Goal: Task Accomplishment & Management: Manage account settings

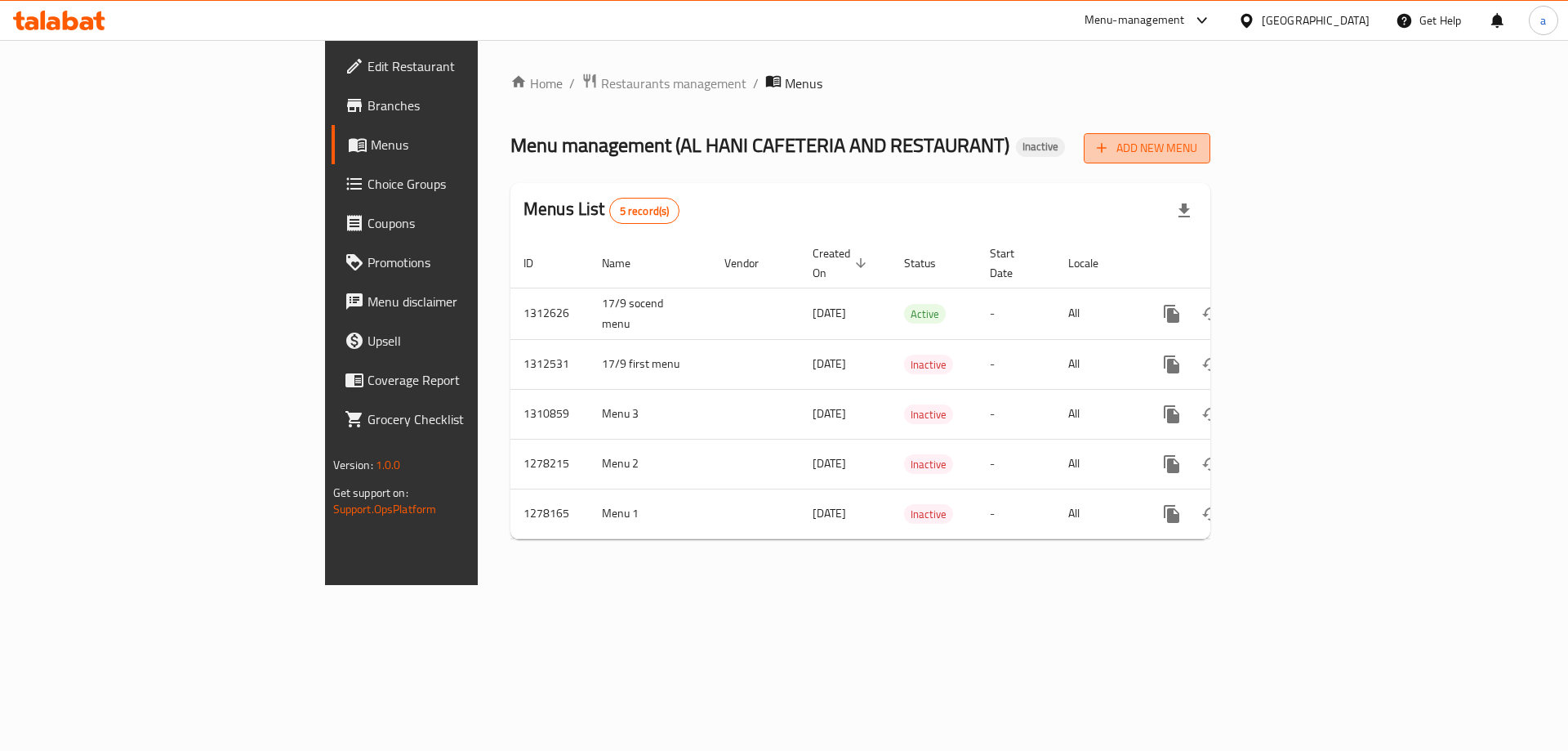
click at [1197, 157] on span "Add New Menu" at bounding box center [1146, 148] width 101 height 21
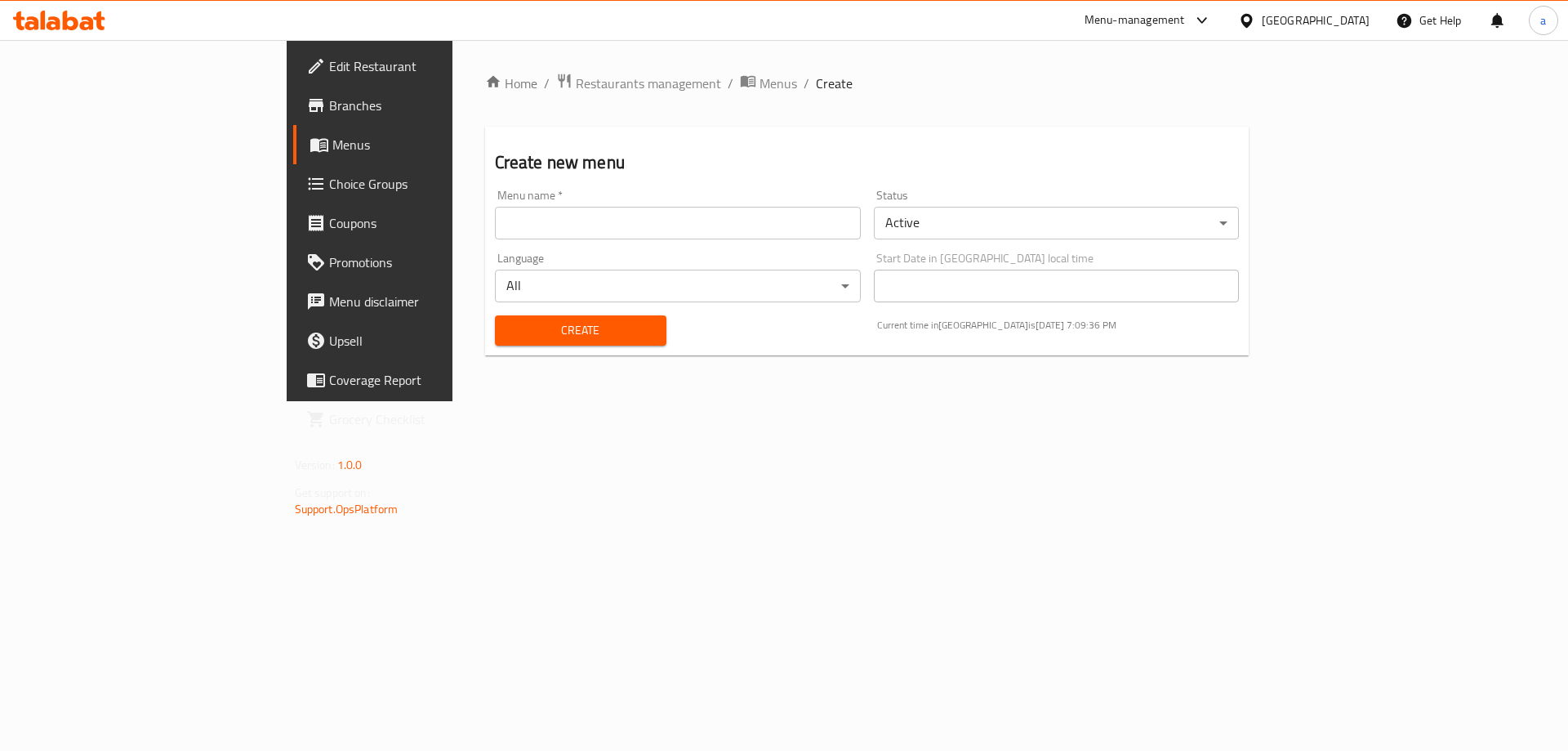
click at [706, 222] on input "text" at bounding box center [678, 222] width 366 height 32
type input "17/9 third menu"
click at [544, 329] on span "Create" at bounding box center [580, 330] width 146 height 21
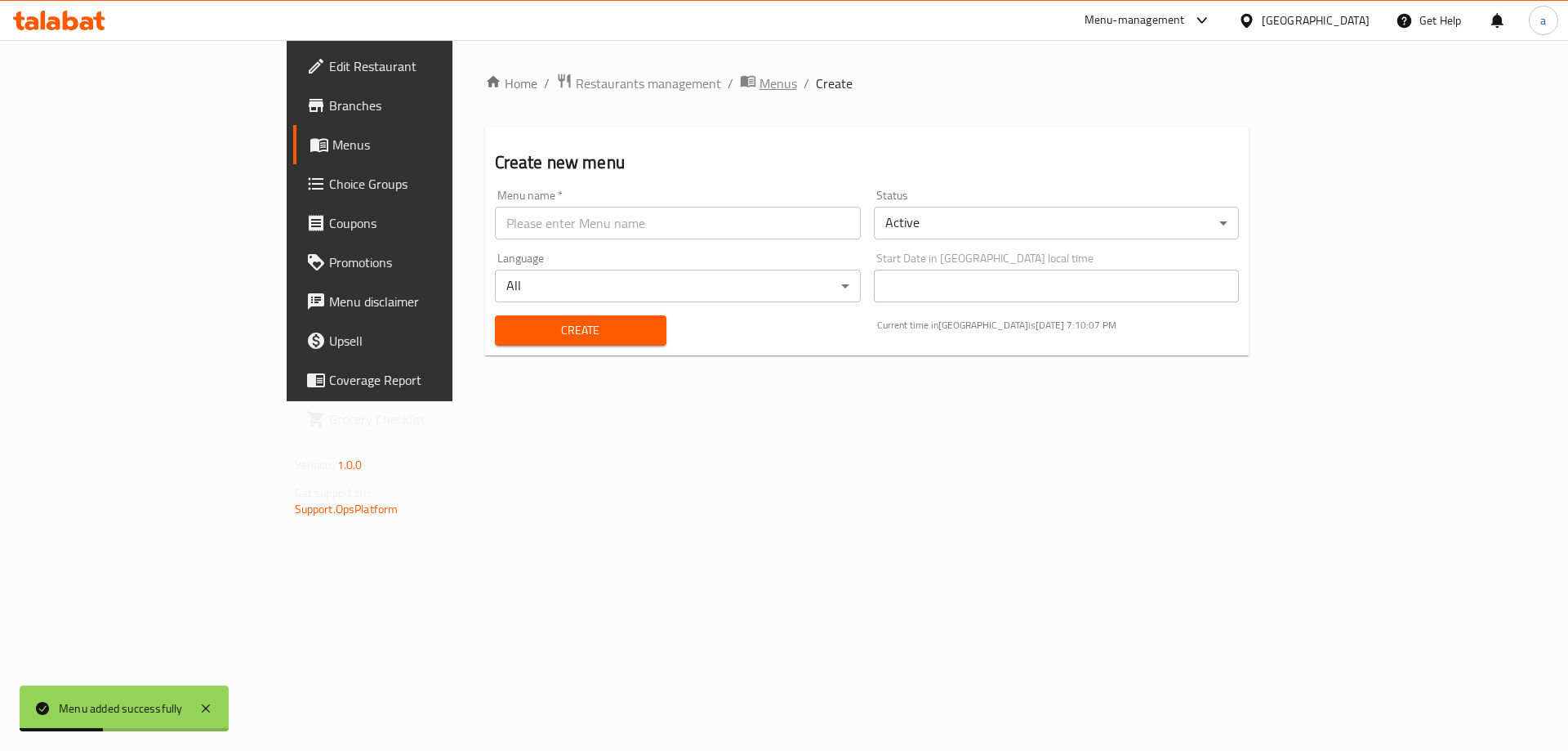
click at [760, 81] on span "Menus" at bounding box center [778, 83] width 37 height 20
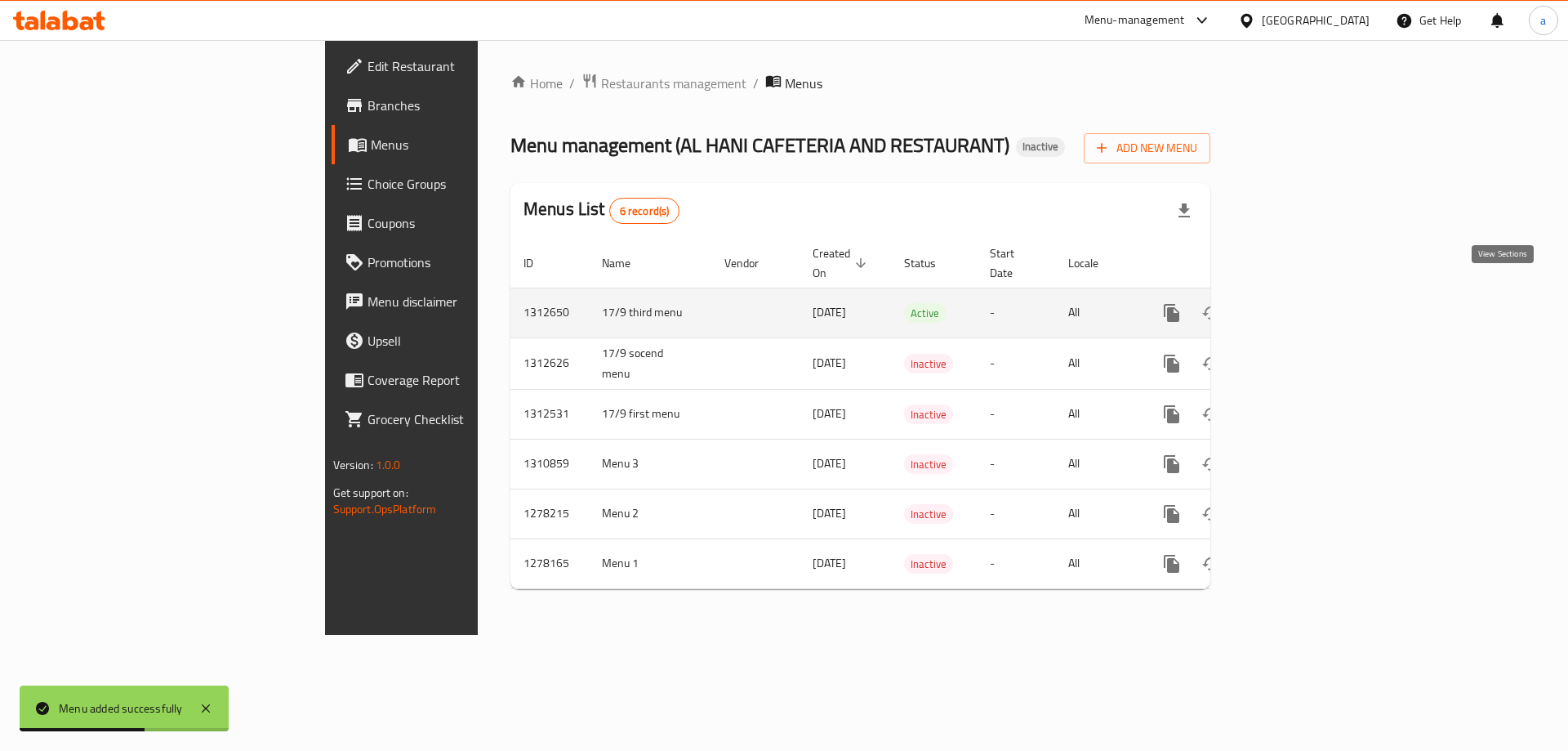
click at [1299, 304] on icon "enhanced table" at bounding box center [1289, 313] width 20 height 20
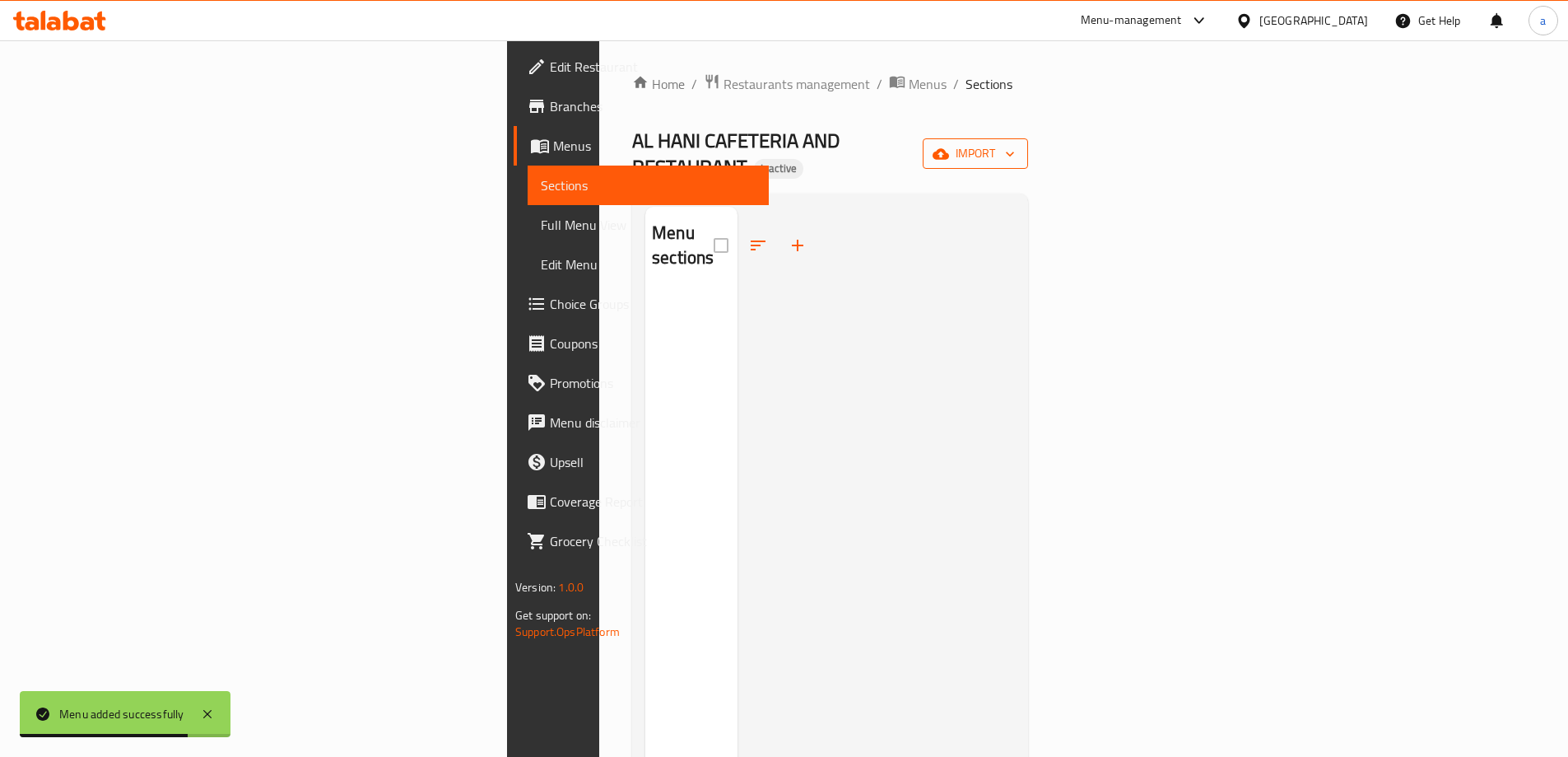
click at [1015, 149] on span "import" at bounding box center [976, 153] width 79 height 21
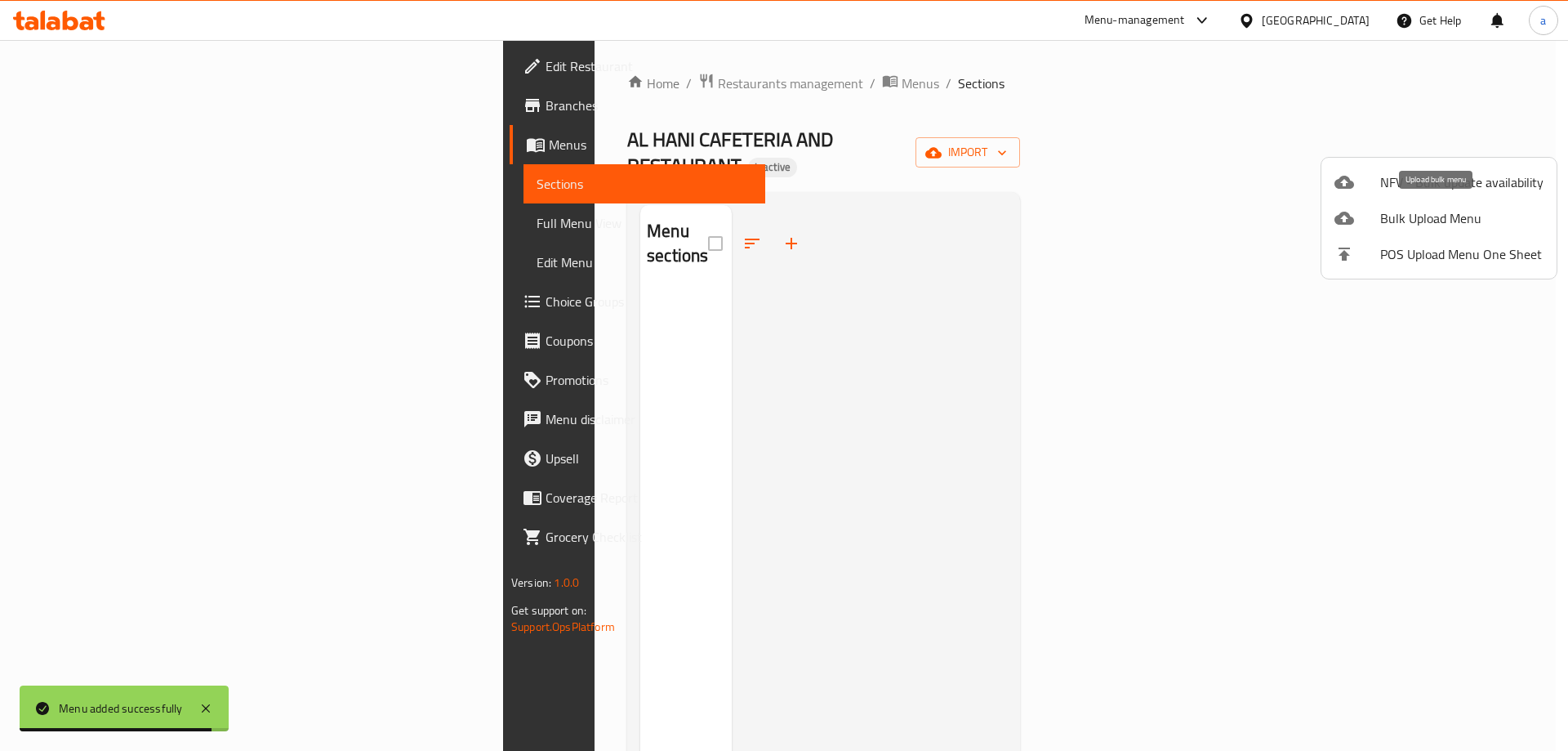
click at [1439, 211] on span "Bulk Upload Menu" at bounding box center [1461, 218] width 163 height 20
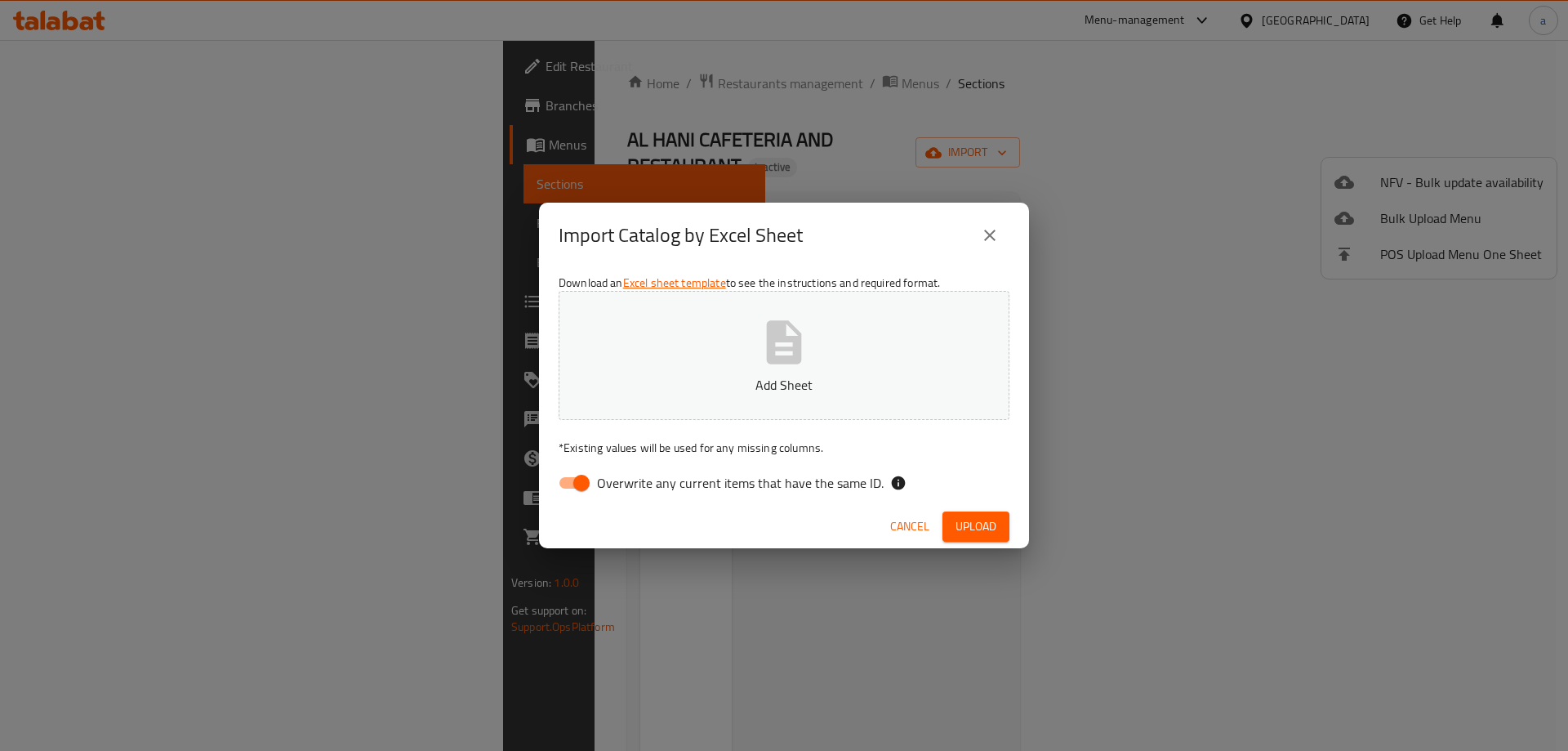
click at [624, 481] on span "Overwrite any current items that have the same ID." at bounding box center [740, 483] width 287 height 20
click at [624, 481] on input "Overwrite any current items that have the same ID." at bounding box center [580, 483] width 93 height 31
checkbox input "false"
click at [739, 333] on button "Add Sheet" at bounding box center [784, 355] width 451 height 129
click at [990, 521] on span "Upload" at bounding box center [976, 526] width 41 height 21
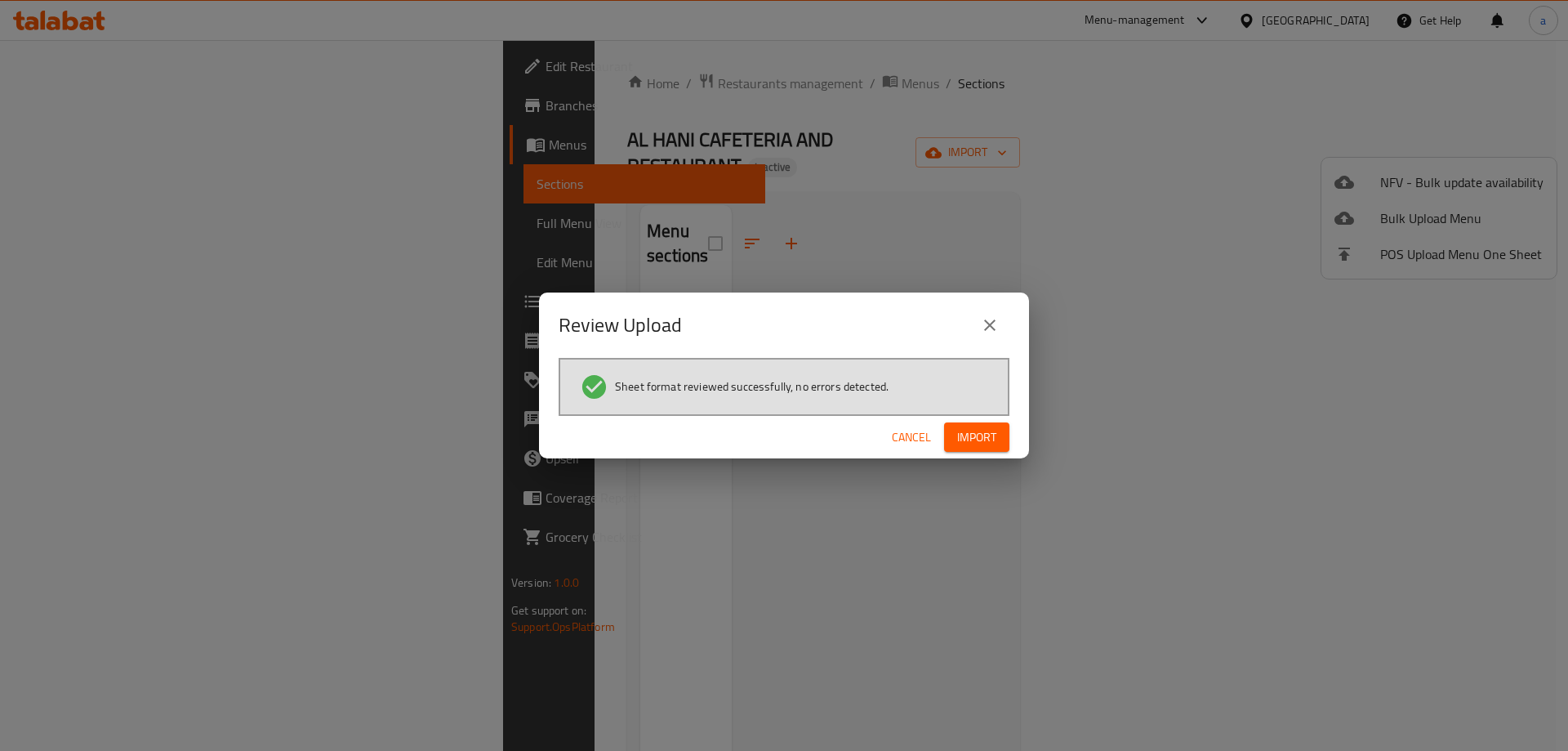
click at [972, 433] on span "Import" at bounding box center [977, 437] width 39 height 21
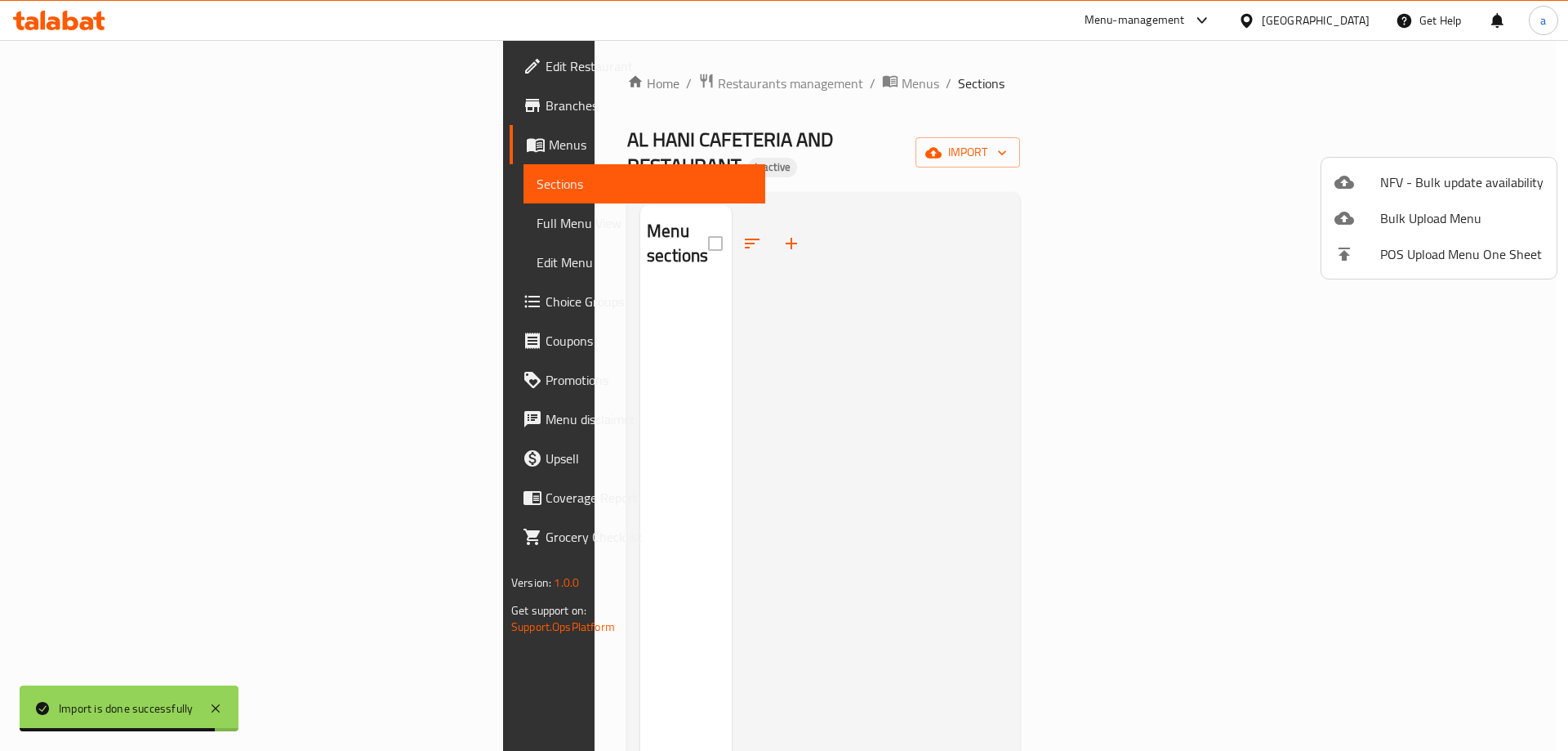
click at [1127, 150] on div at bounding box center [784, 375] width 1568 height 751
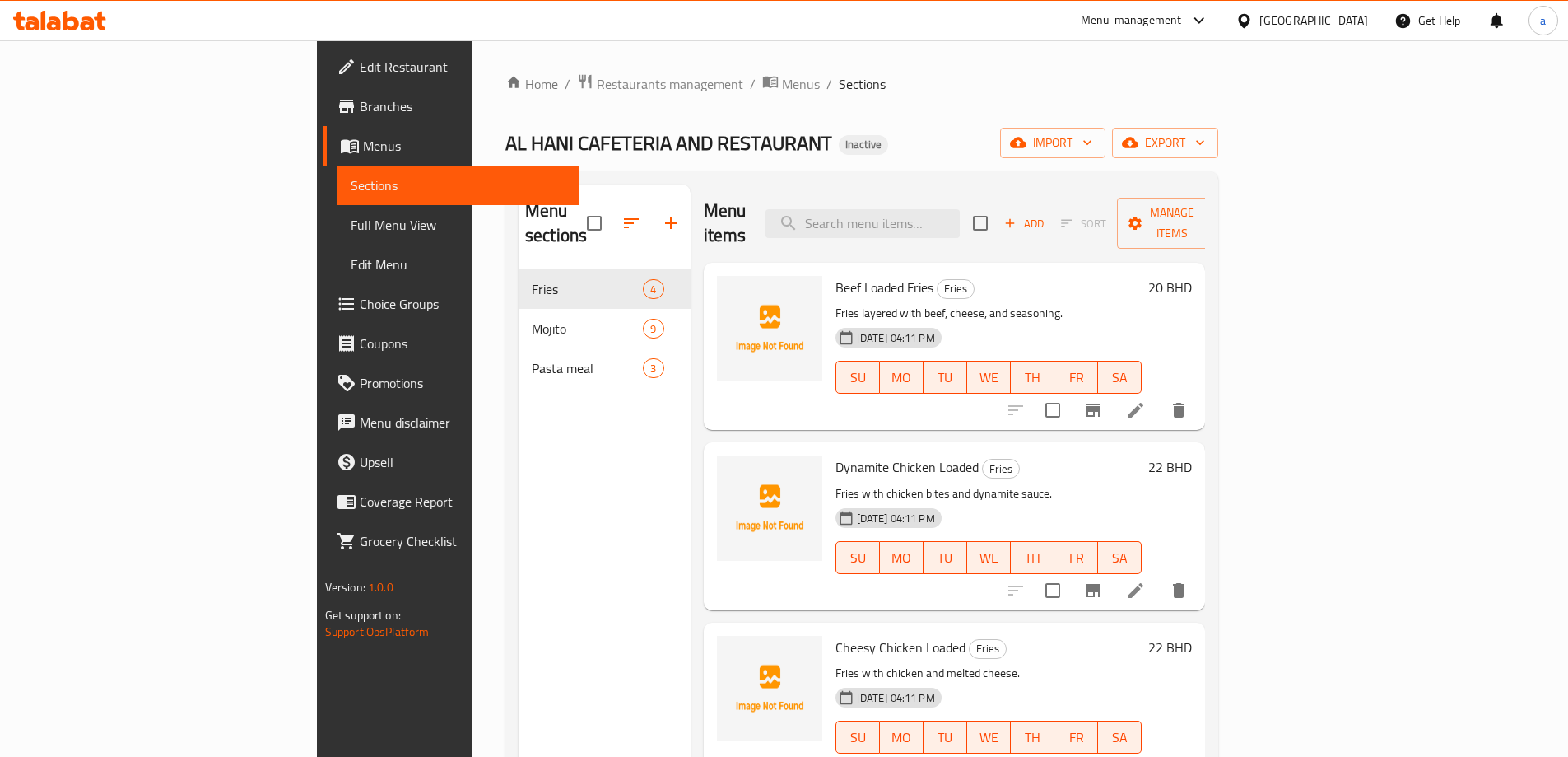
click at [350, 226] on span "Full Menu View" at bounding box center [458, 225] width 215 height 20
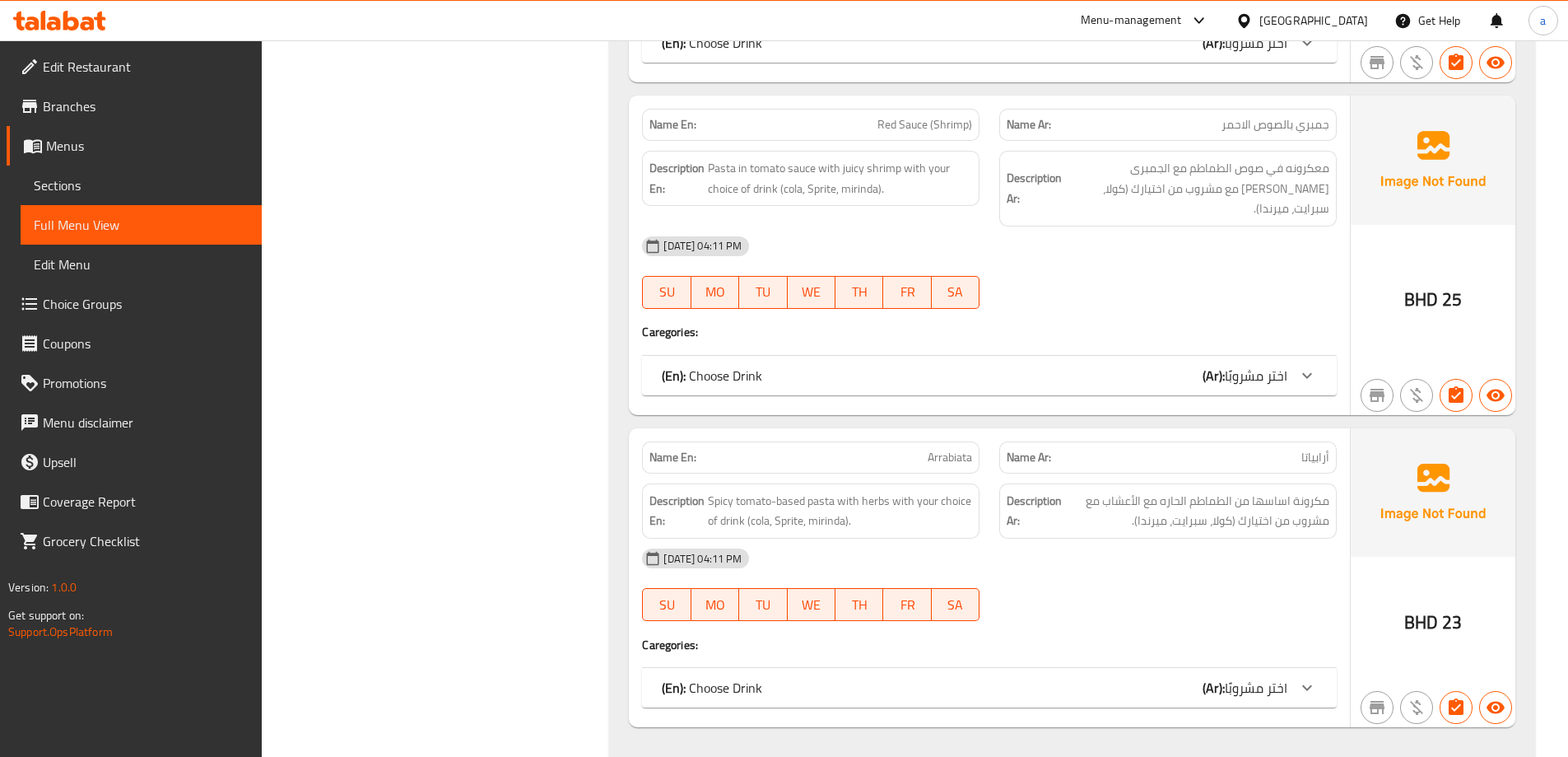
scroll to position [3397, 0]
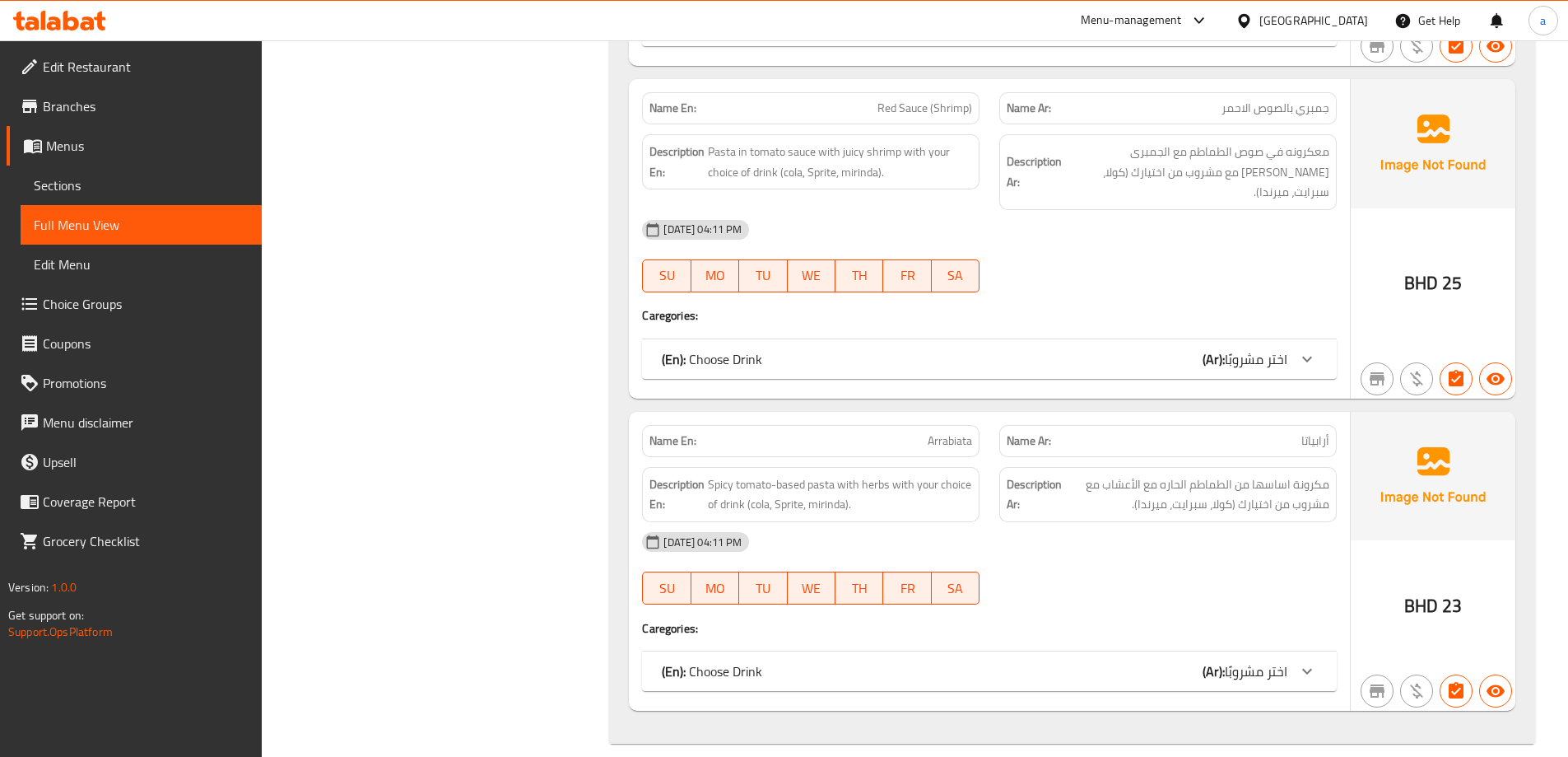
click at [1308, 668] on icon at bounding box center [1307, 671] width 10 height 6
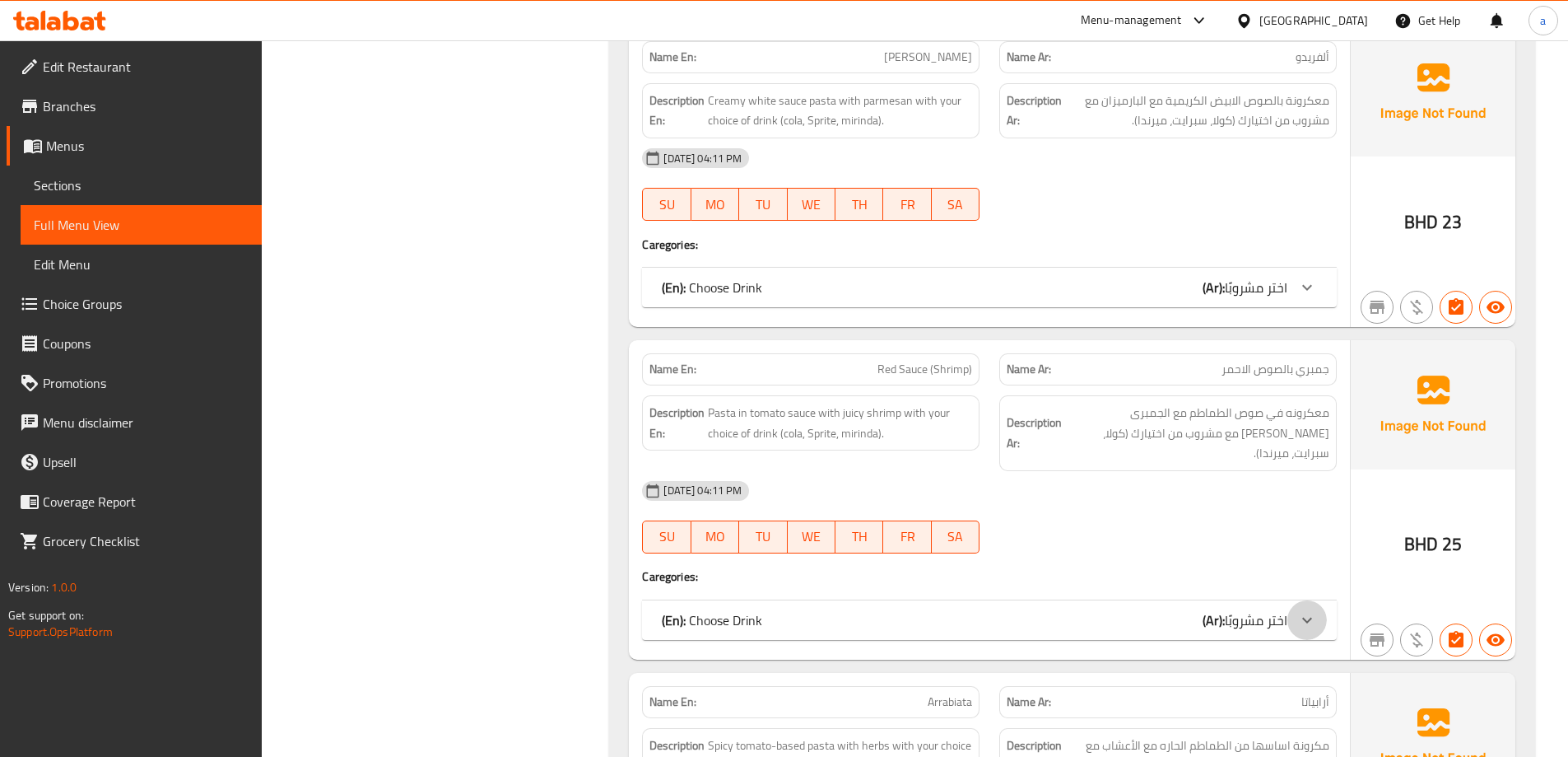
click at [1296, 600] on div at bounding box center [1307, 620] width 39 height 39
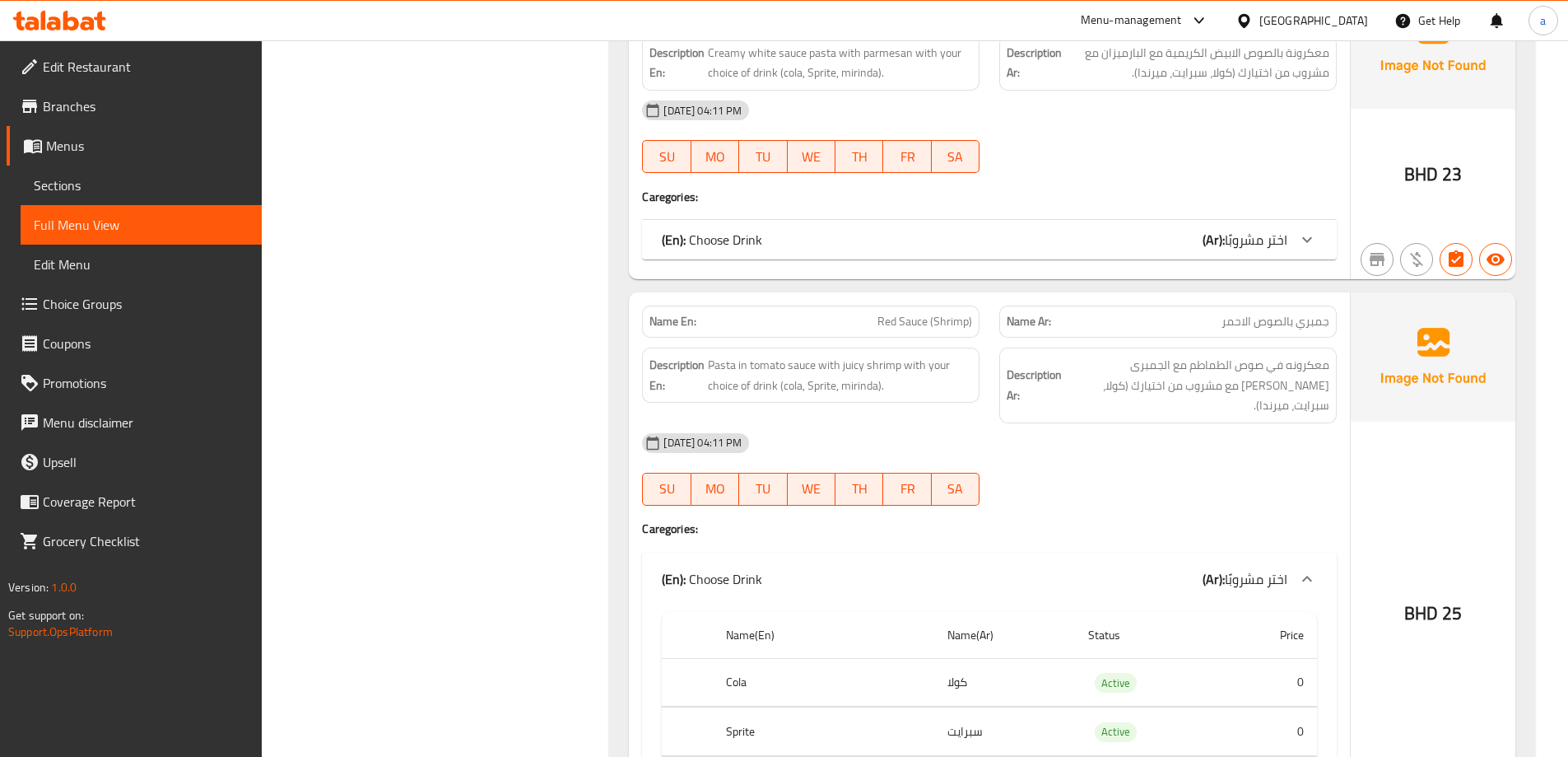
scroll to position [2890, 0]
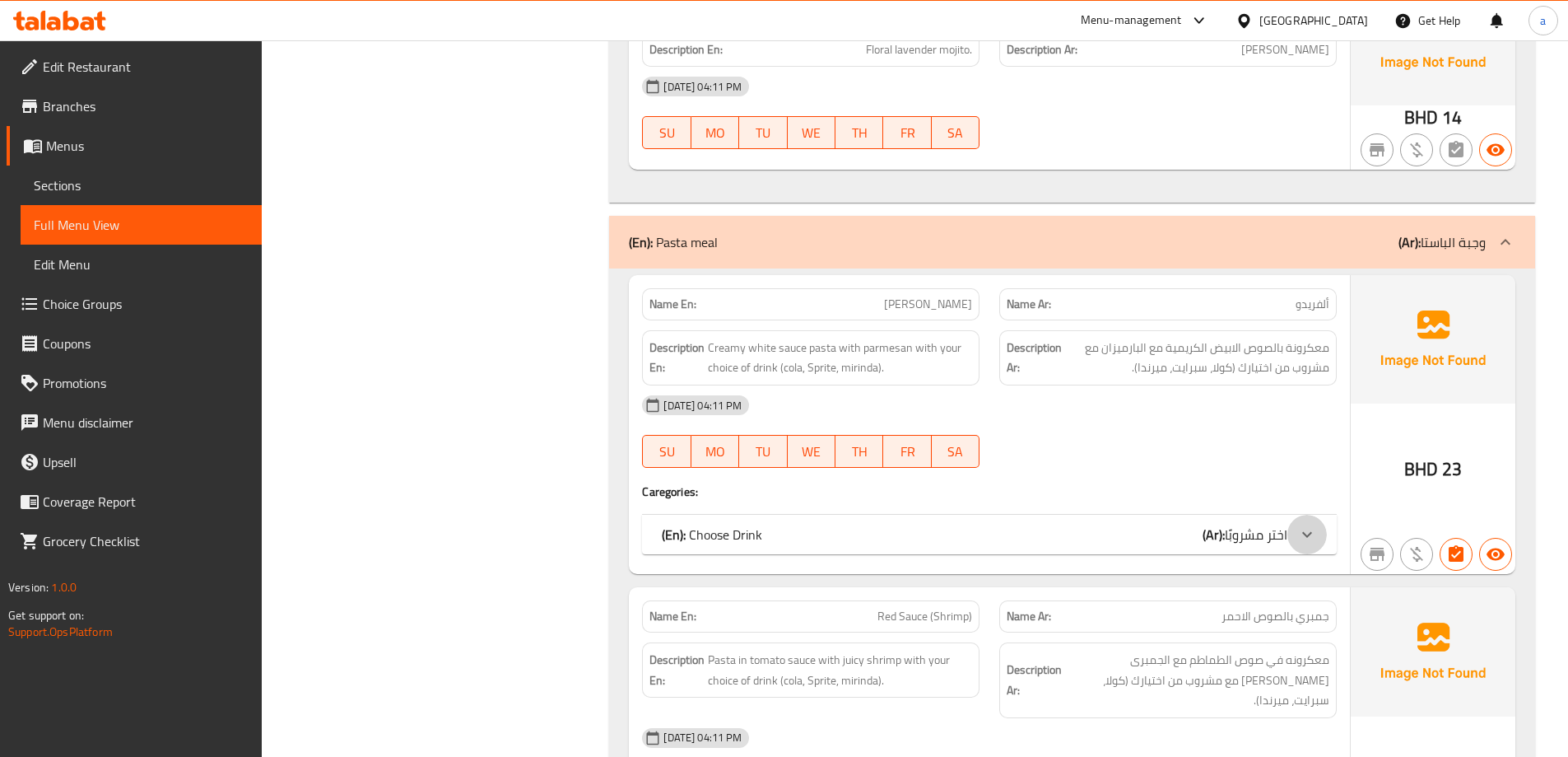
click at [1302, 524] on div at bounding box center [1307, 534] width 39 height 39
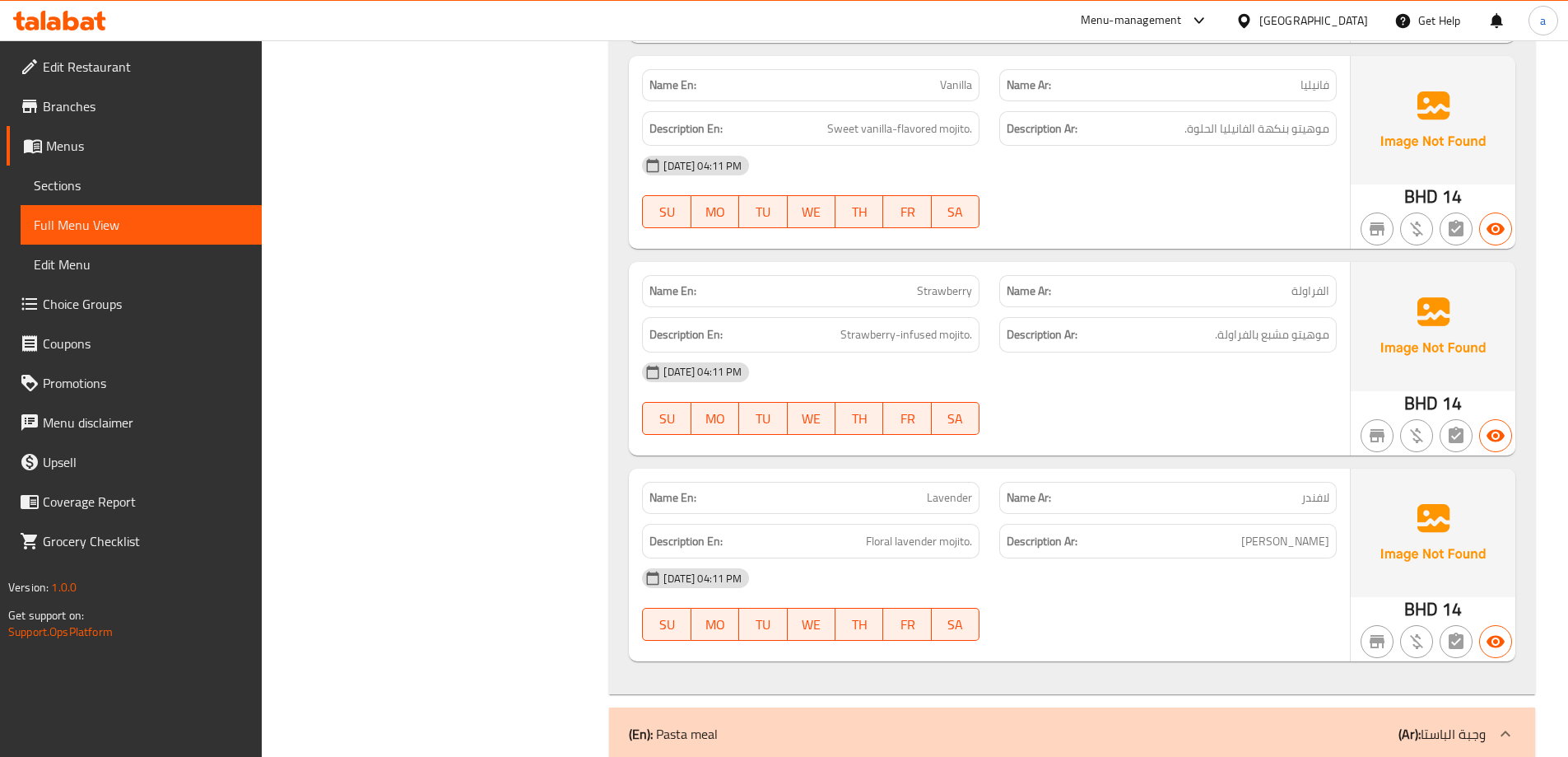
scroll to position [2313, 0]
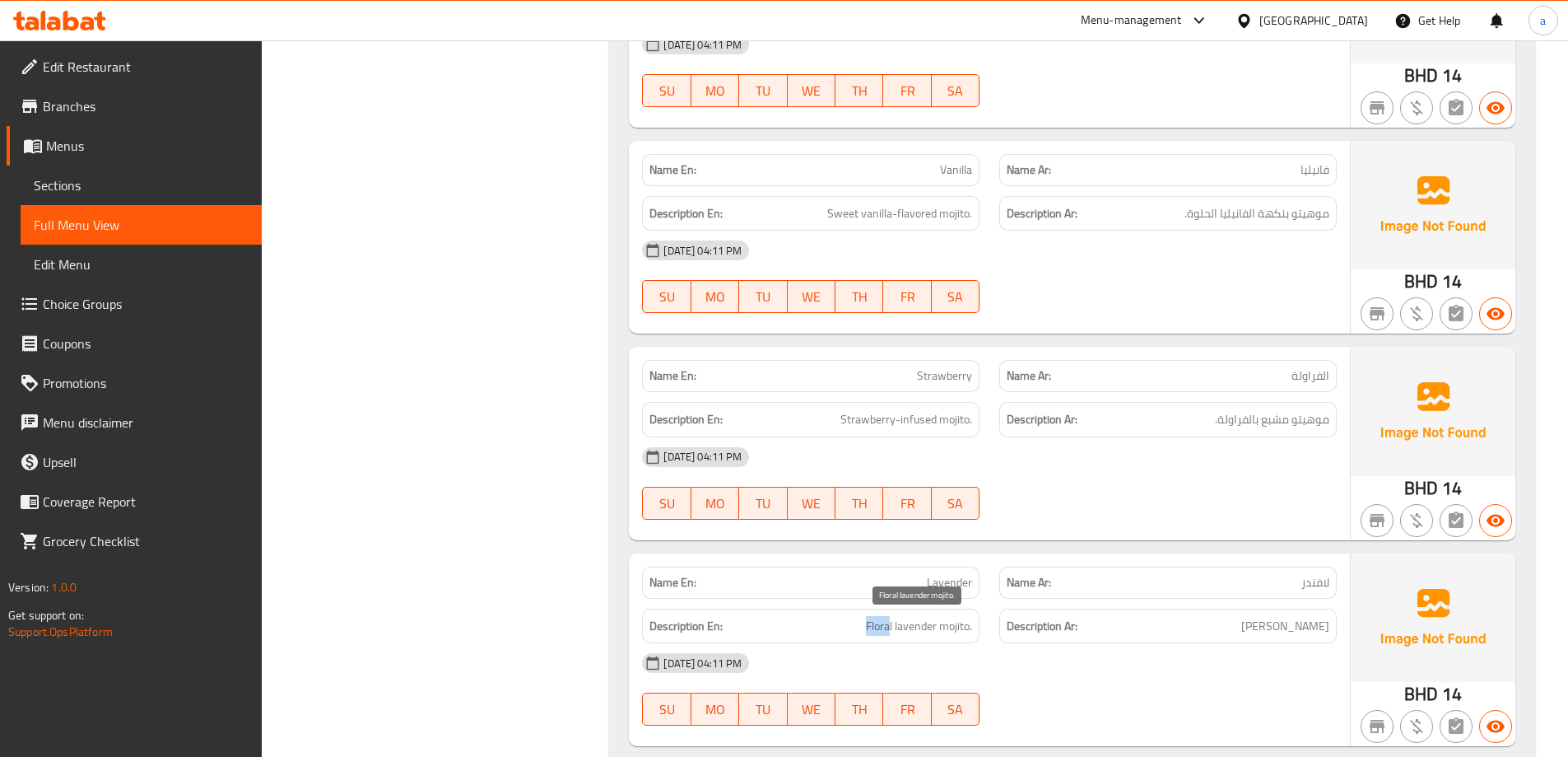
drag, startPoint x: 890, startPoint y: 624, endPoint x: 853, endPoint y: 628, distance: 37.2
click at [853, 628] on h6 "Description En: Floral lavender mojito." at bounding box center [810, 626] width 323 height 21
click at [852, 628] on h6 "Description En: Floral lavender mojito." at bounding box center [810, 626] width 323 height 21
drag, startPoint x: 862, startPoint y: 624, endPoint x: 895, endPoint y: 624, distance: 33.0
click at [895, 624] on h6 "Description En: Floral lavender mojito." at bounding box center [810, 626] width 323 height 21
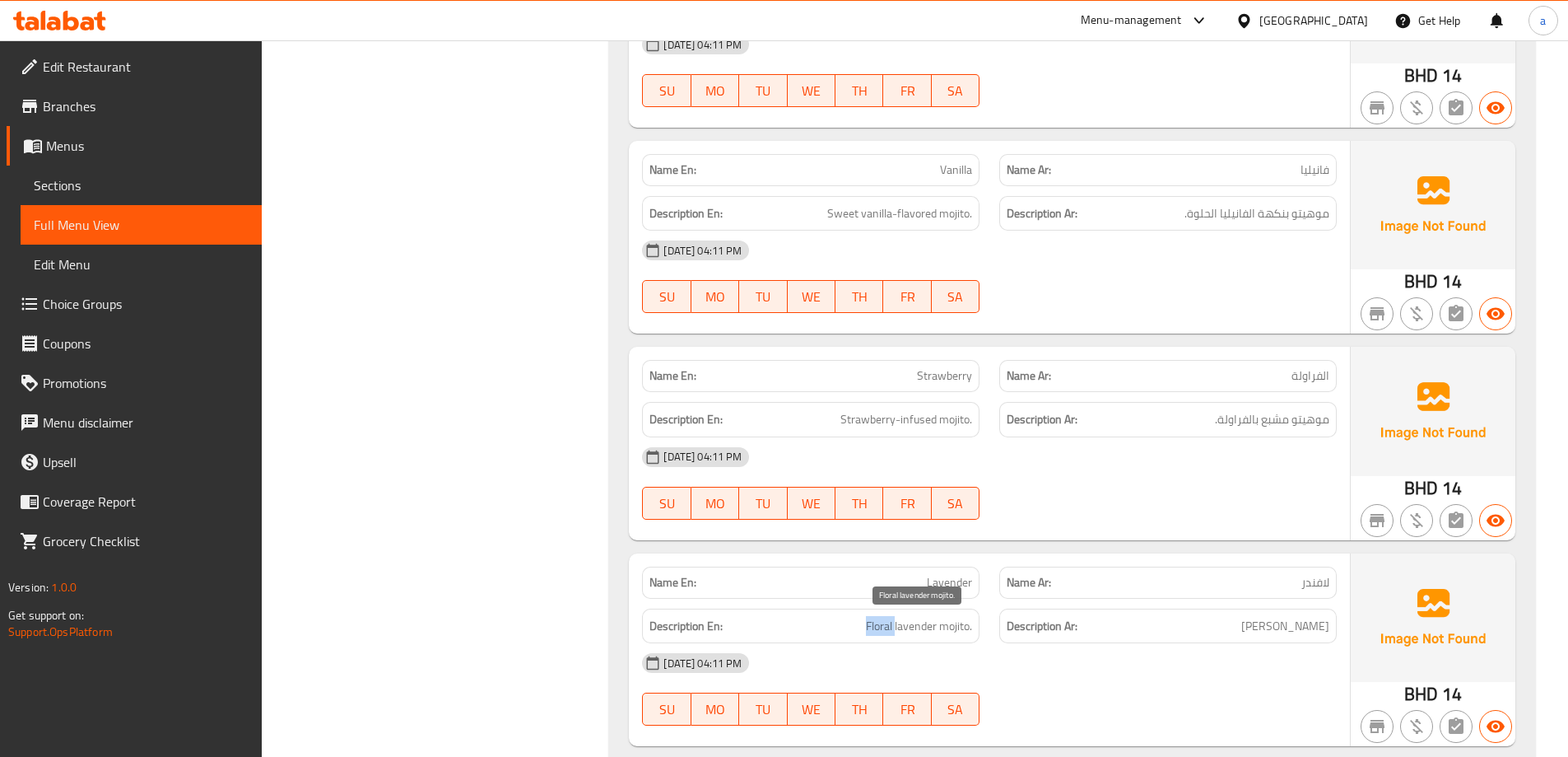
copy span "Floral"
drag, startPoint x: 923, startPoint y: 576, endPoint x: 976, endPoint y: 571, distance: 53.2
click at [976, 571] on div "Name En: Lavender" at bounding box center [811, 582] width 337 height 33
copy span "Lavender"
click at [124, 189] on span "Sections" at bounding box center [141, 186] width 215 height 20
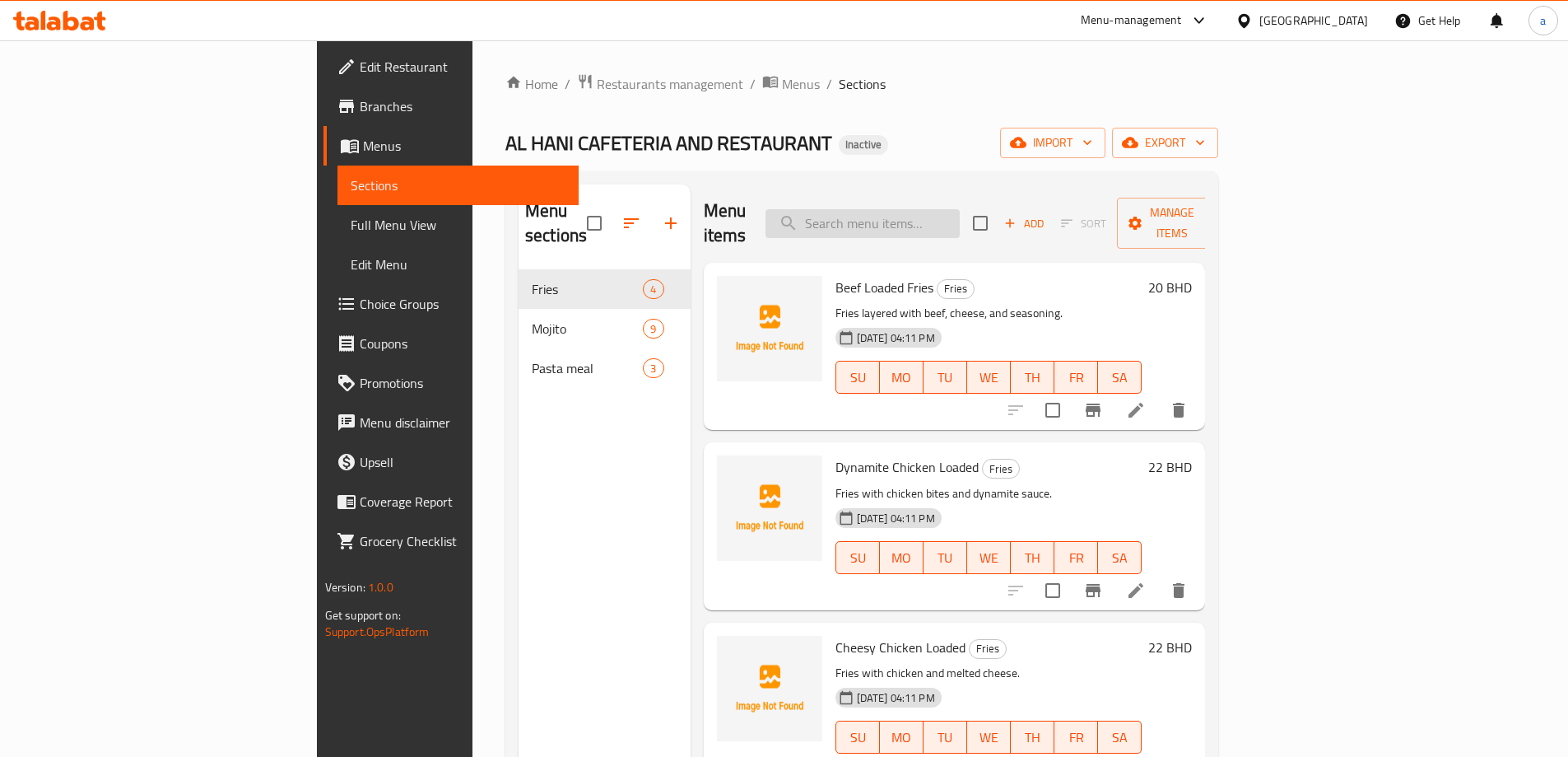
click at [960, 209] on input "search" at bounding box center [862, 223] width 194 height 29
paste input "Lavender"
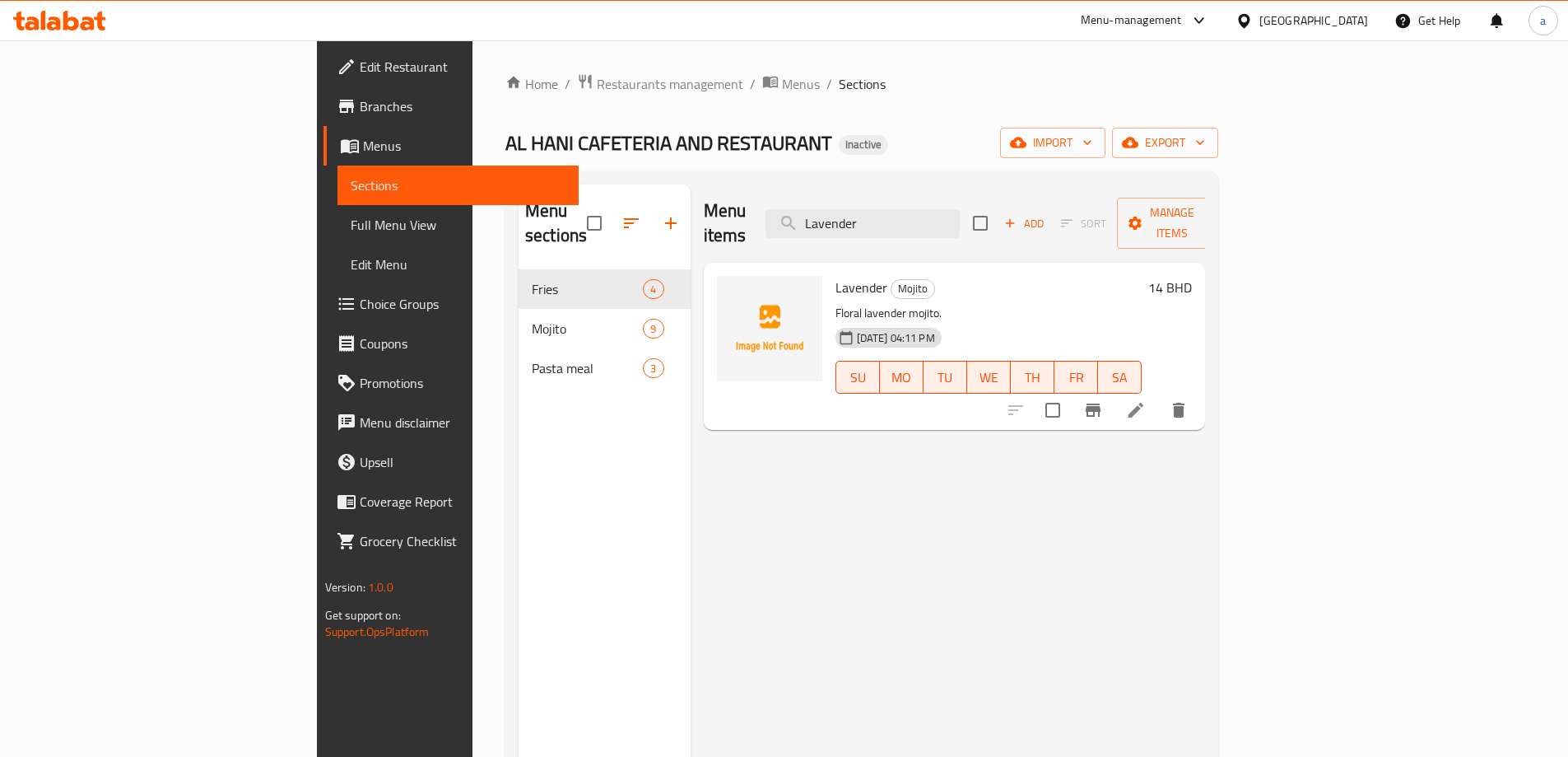
type input "Lavender"
click at [1146, 400] on icon at bounding box center [1136, 410] width 20 height 20
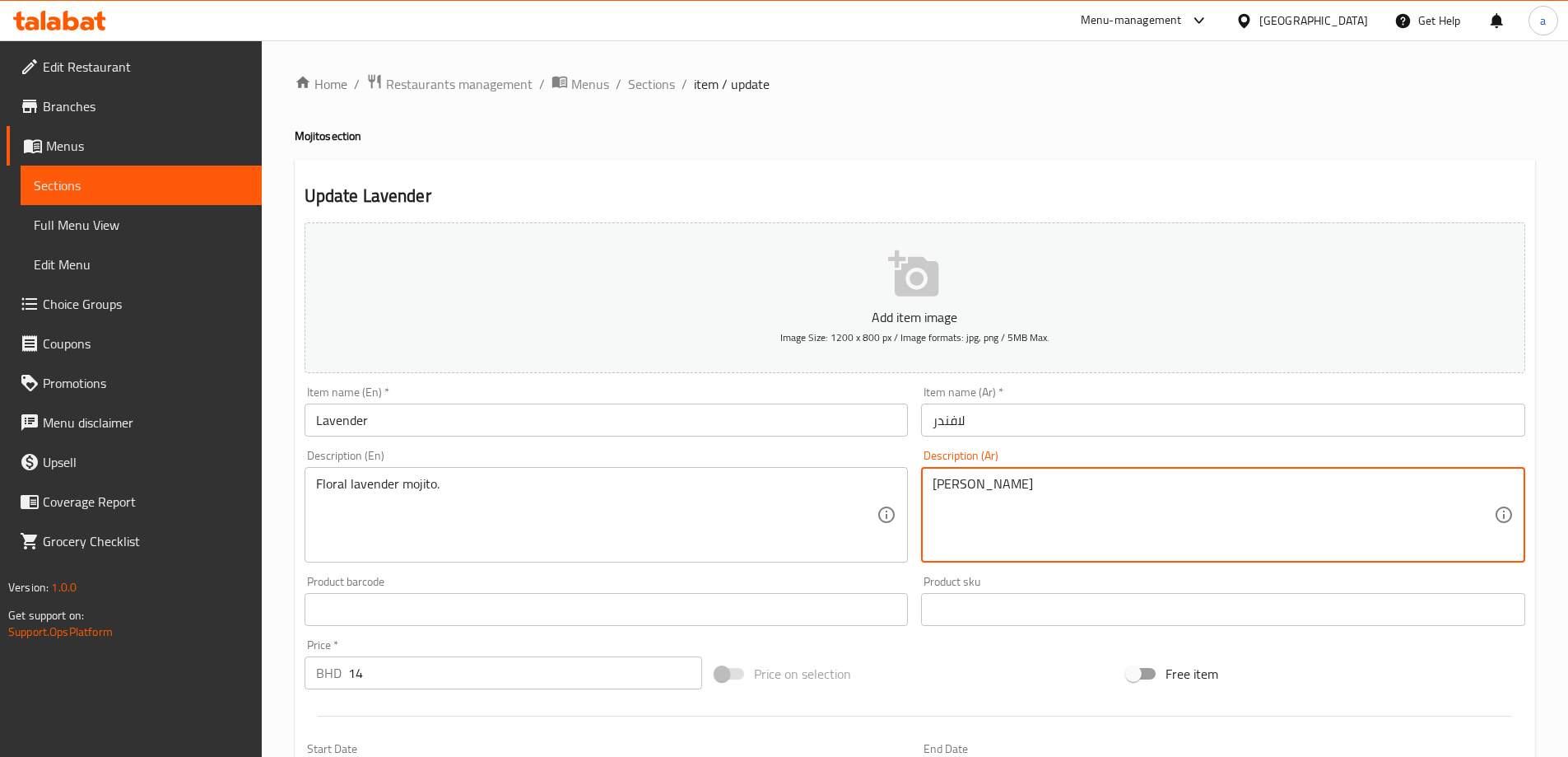
drag, startPoint x: 937, startPoint y: 488, endPoint x: 970, endPoint y: 485, distance: 33.1
click at [966, 485] on textarea "[PERSON_NAME]" at bounding box center [1213, 514] width 561 height 78
drag, startPoint x: 966, startPoint y: 485, endPoint x: 883, endPoint y: 485, distance: 83.0
click at [883, 485] on div "Add item image Image Size: 1200 x 800 px / Image formats: jpg, png / 5MB Max. I…" at bounding box center [915, 570] width 1234 height 710
click at [944, 485] on textarea "[PERSON_NAME]" at bounding box center [1213, 514] width 561 height 78
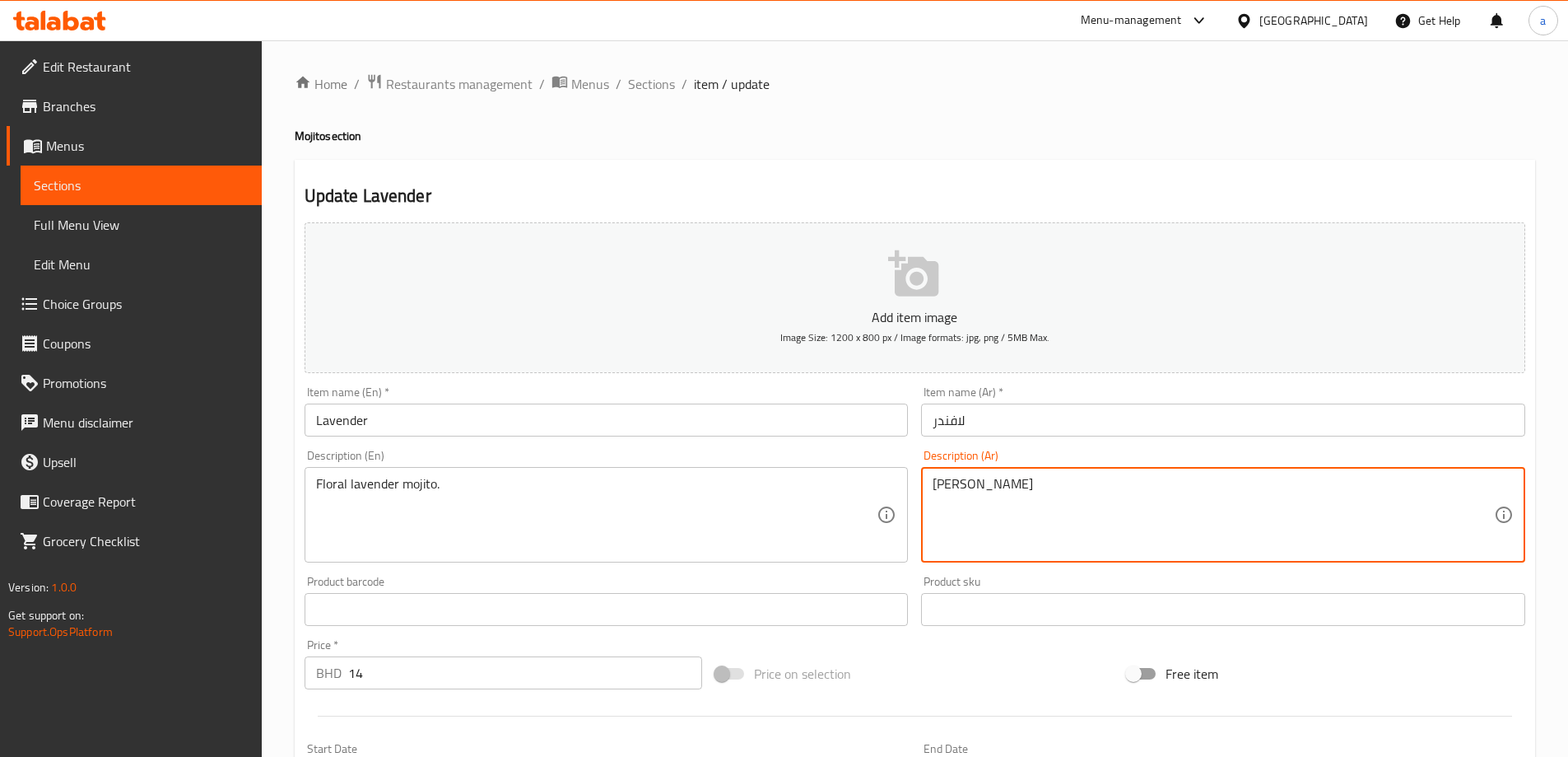
click at [944, 485] on textarea "[PERSON_NAME]" at bounding box center [1213, 514] width 561 height 78
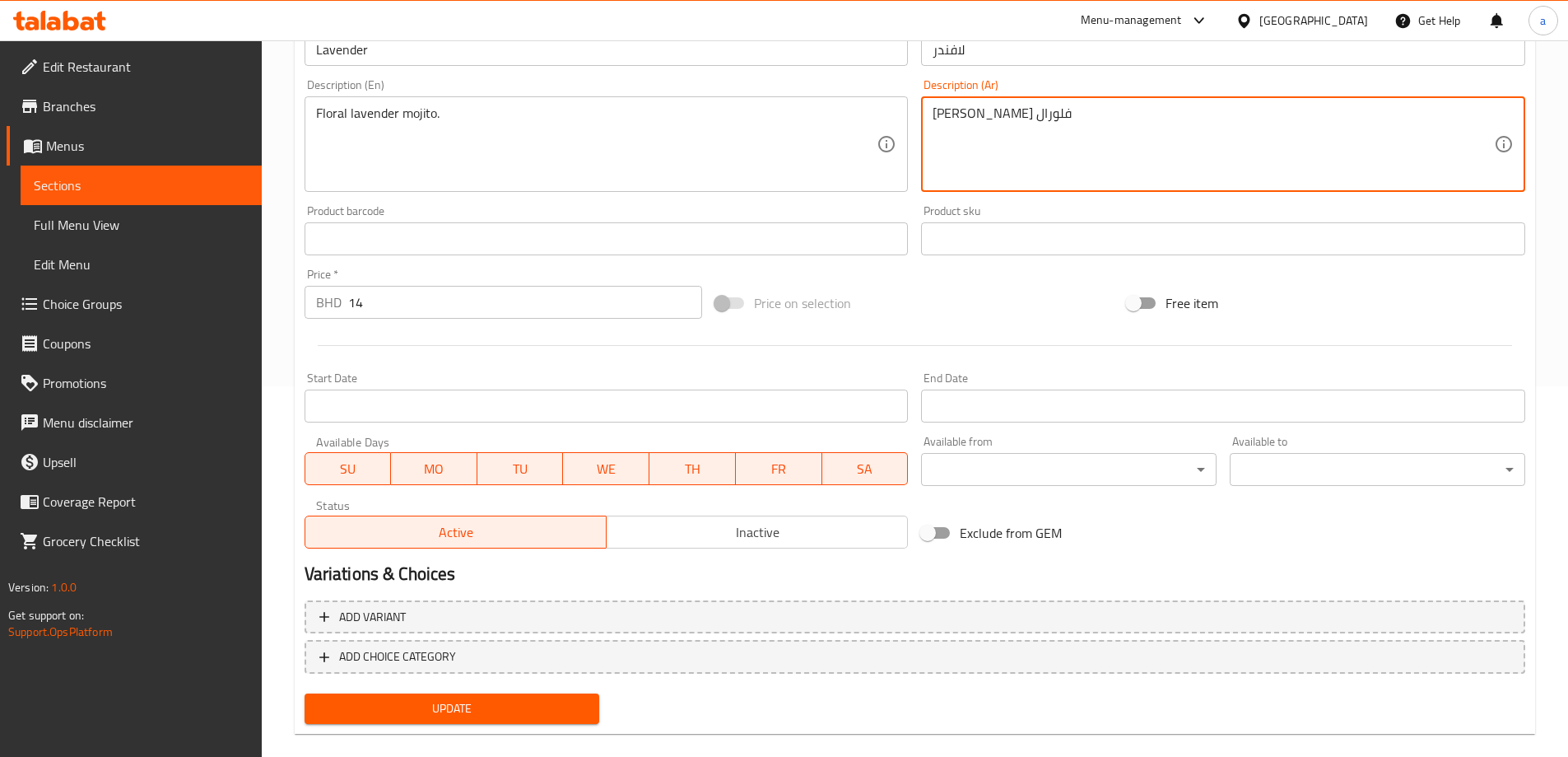
scroll to position [394, 0]
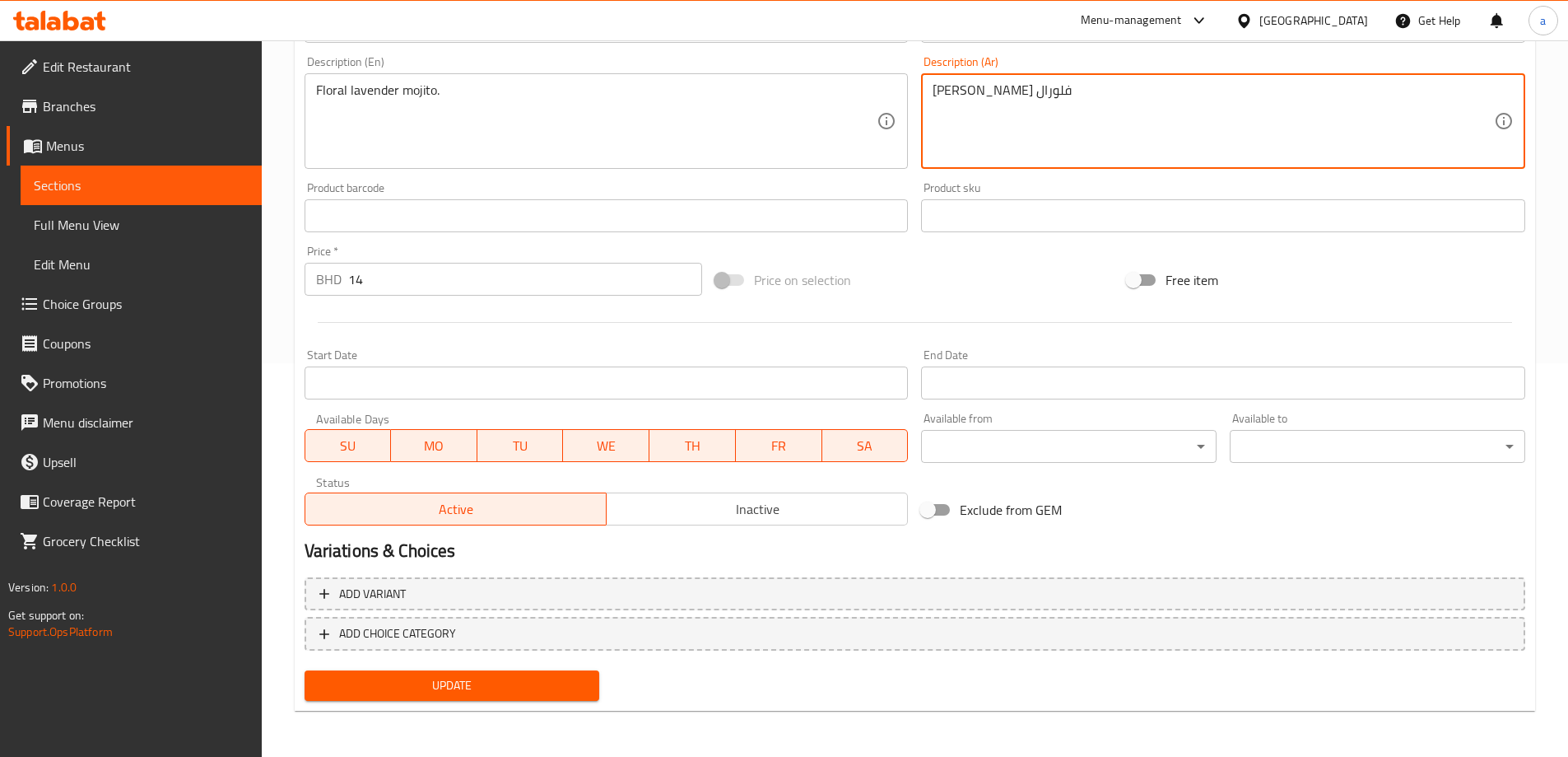
type textarea "[PERSON_NAME] فلورال"
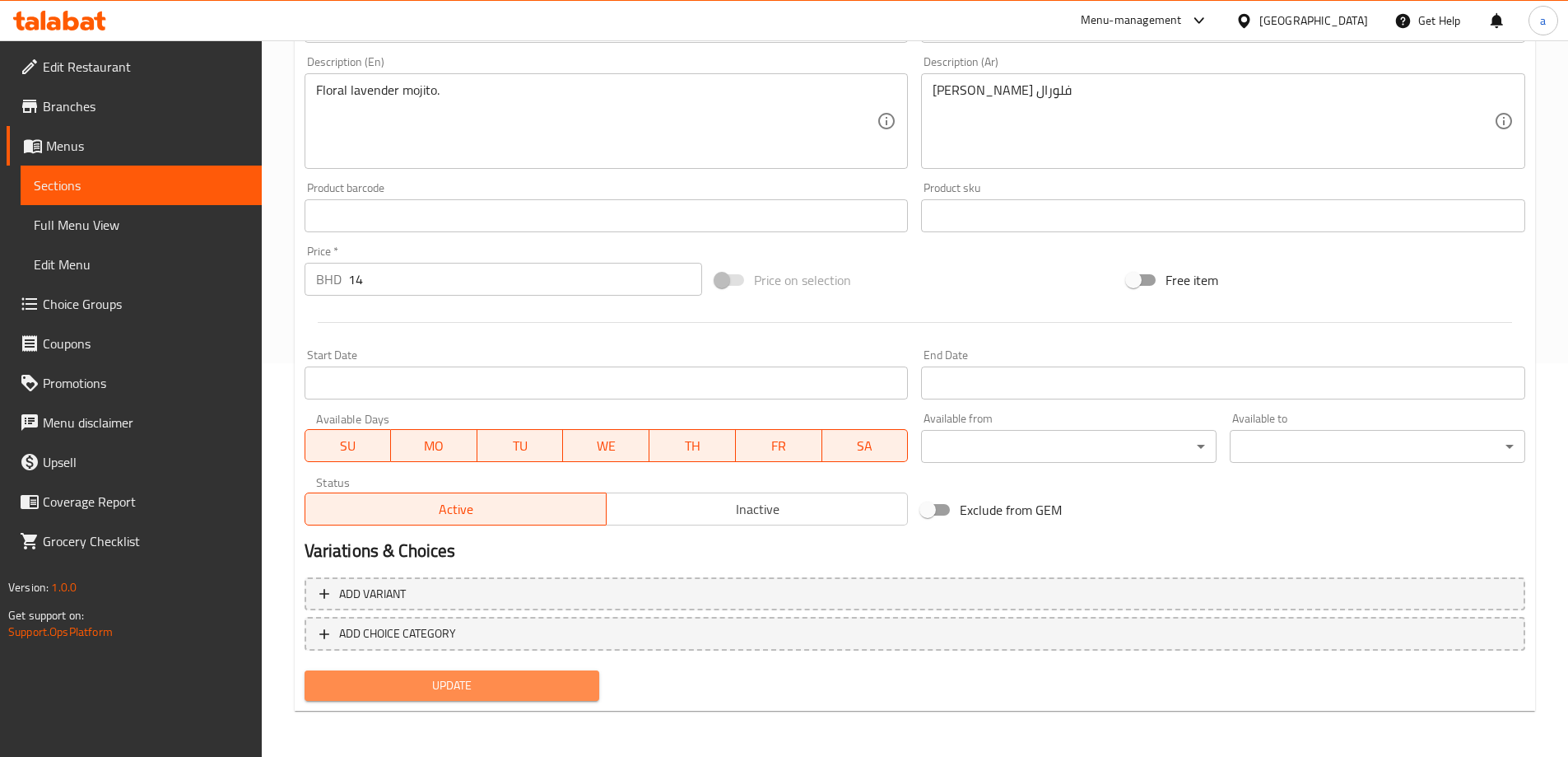
click at [504, 678] on span "Update" at bounding box center [452, 685] width 269 height 21
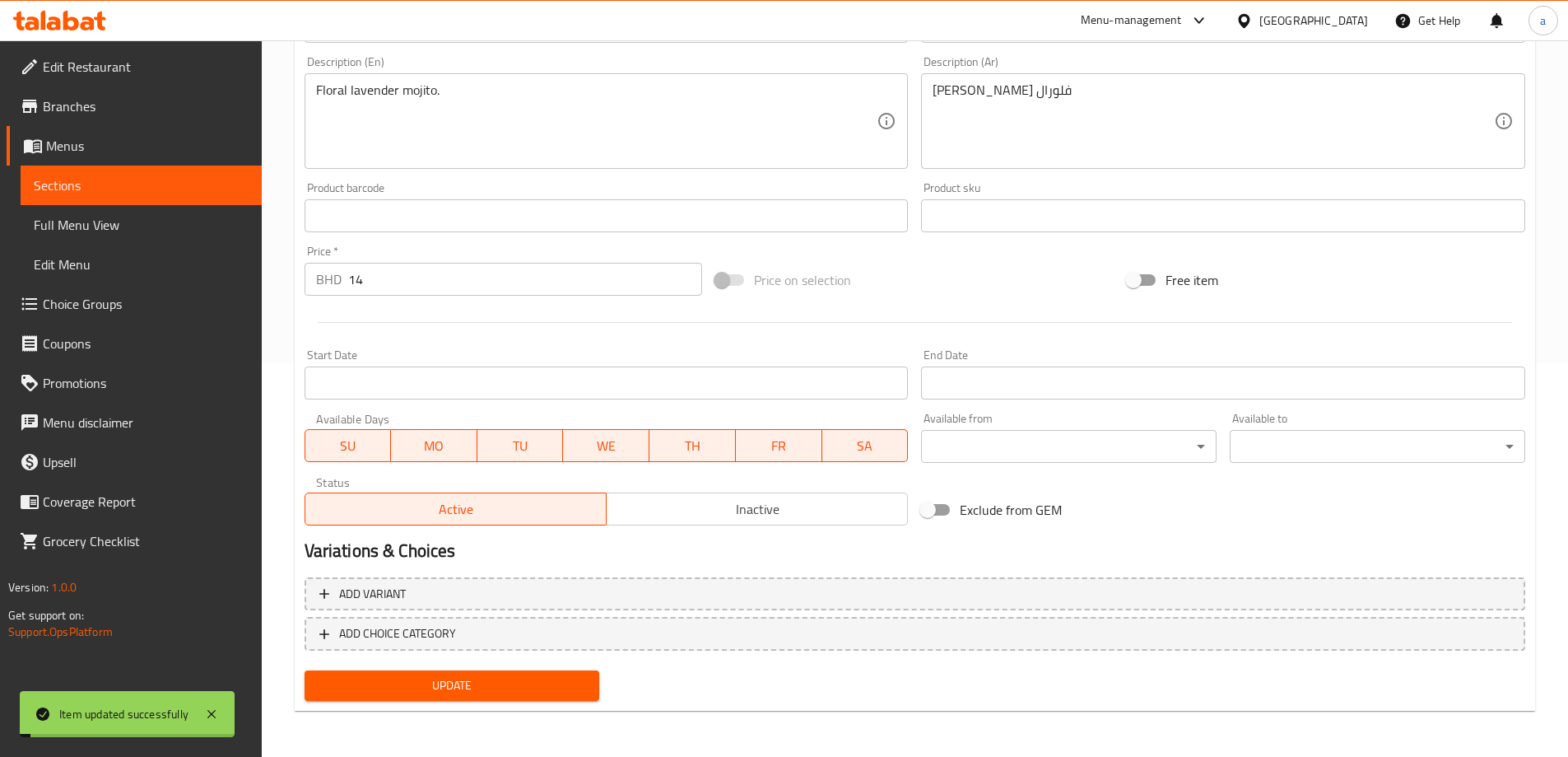
click at [125, 231] on span "Full Menu View" at bounding box center [141, 225] width 215 height 20
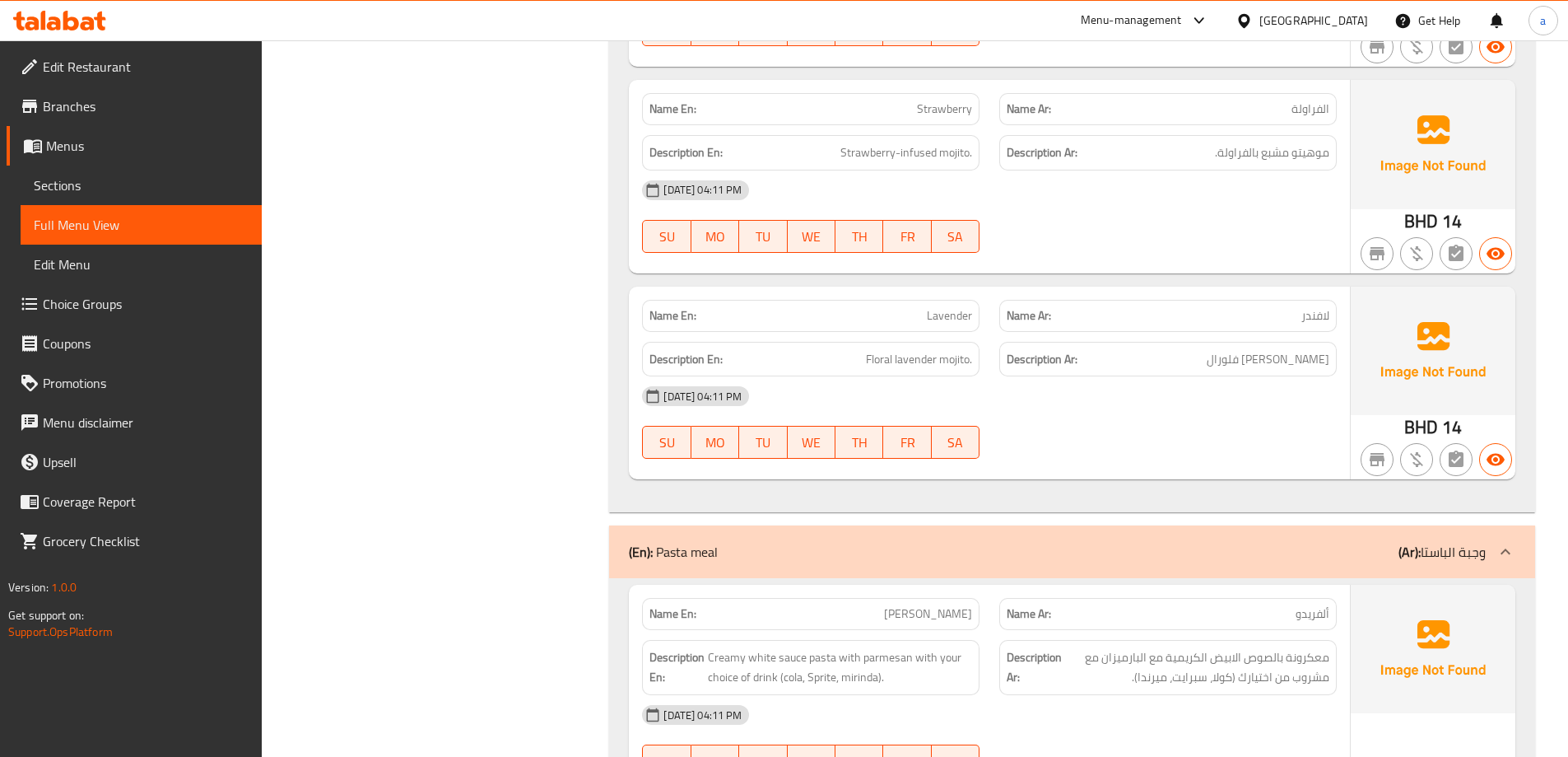
scroll to position [2616, 0]
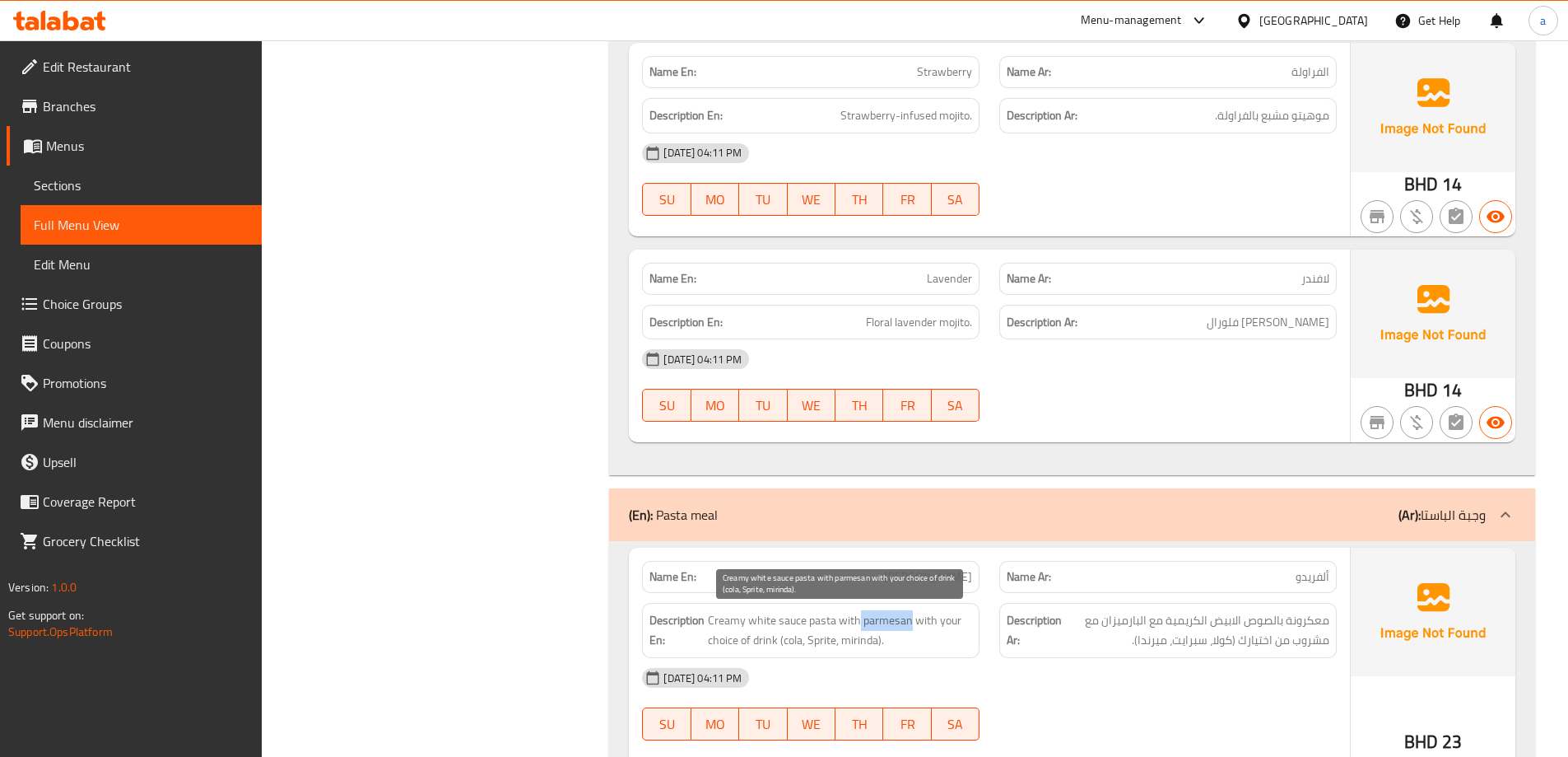
drag, startPoint x: 859, startPoint y: 621, endPoint x: 907, endPoint y: 624, distance: 48.1
click at [907, 624] on span "Creamy white sauce pasta with parmesan with your choice of drink (cola, Sprite,…" at bounding box center [841, 630] width 264 height 40
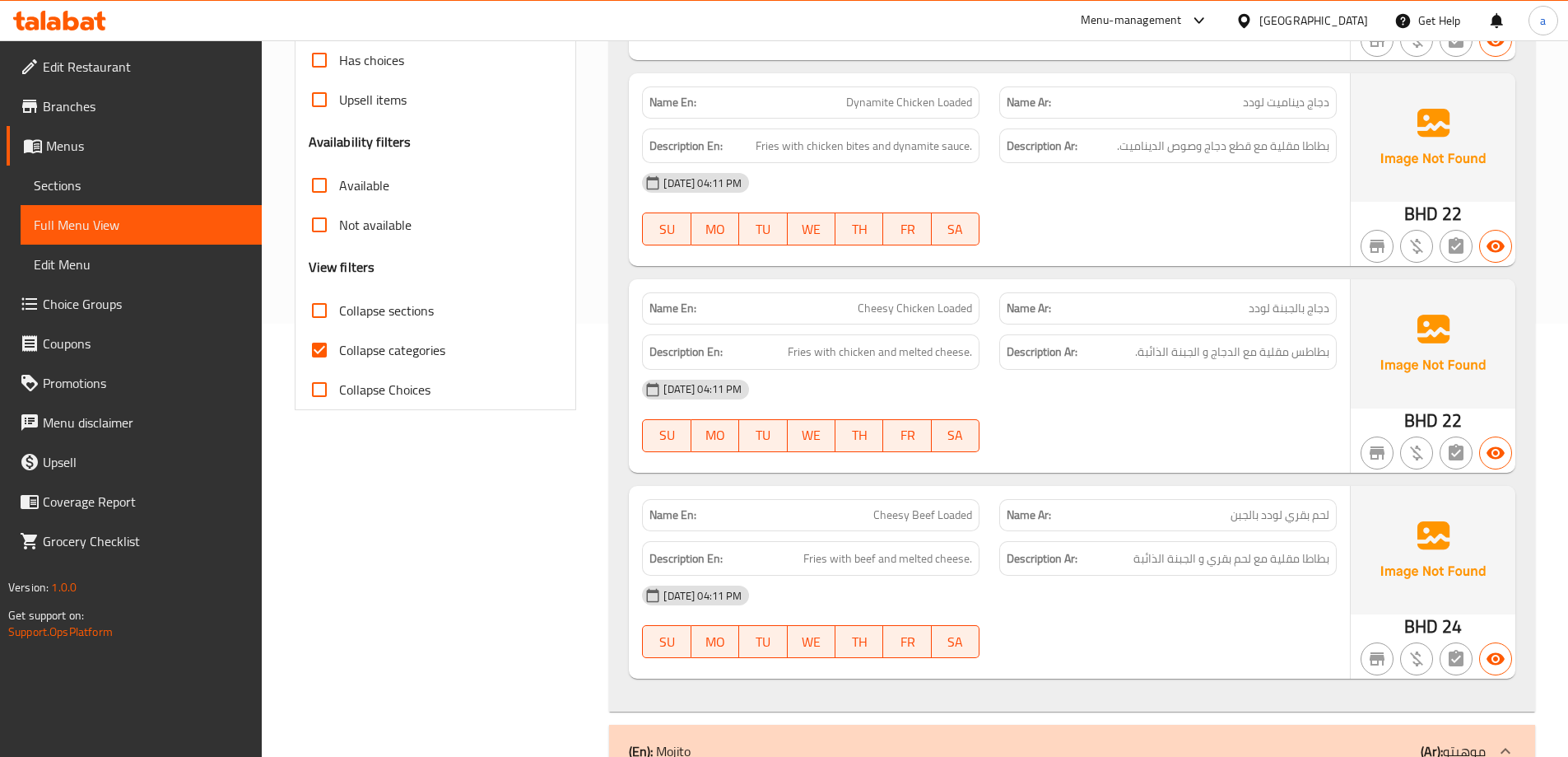
scroll to position [104, 0]
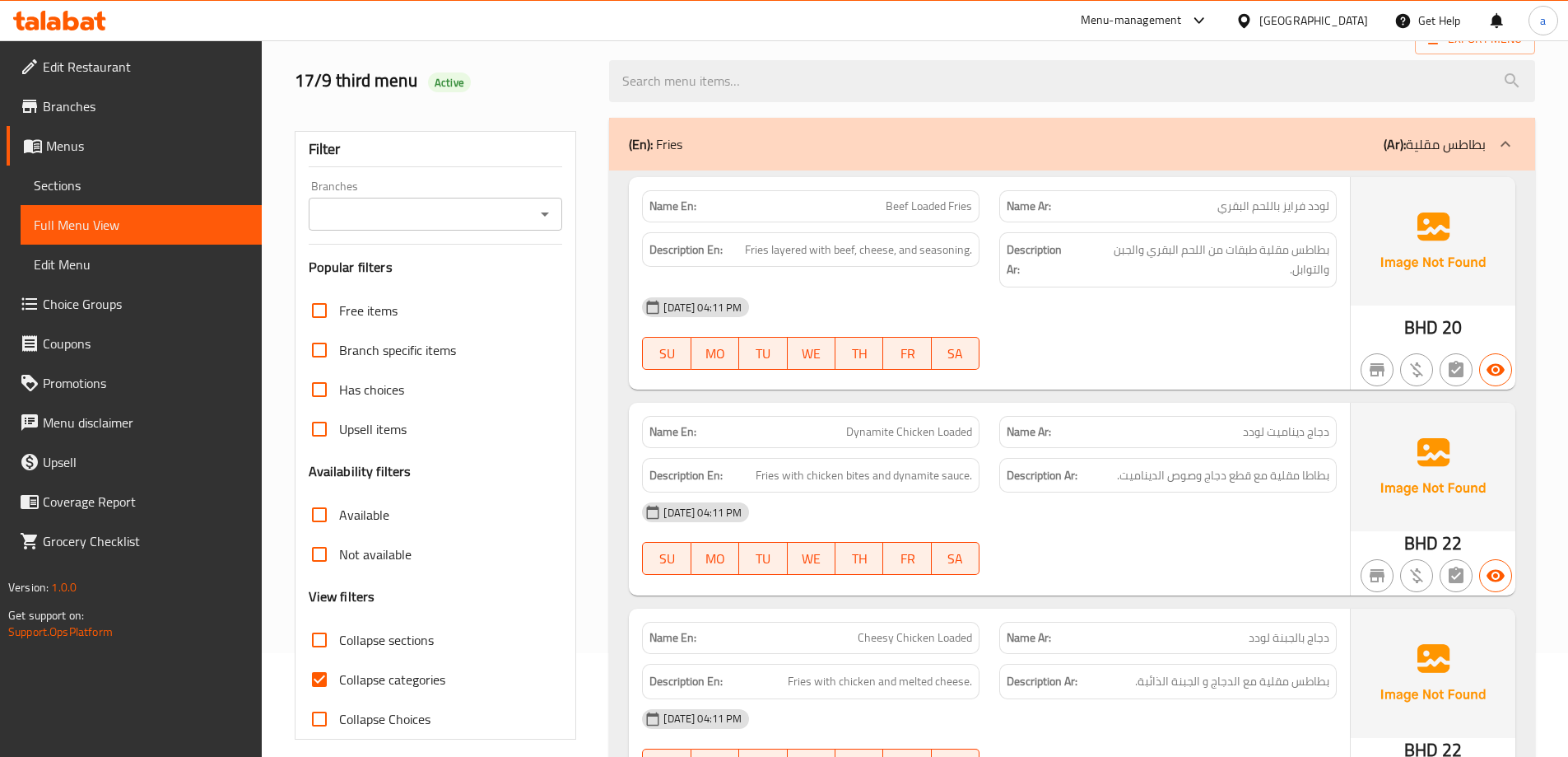
click at [331, 681] on input "Collapse categories" at bounding box center [320, 679] width 39 height 39
checkbox input "false"
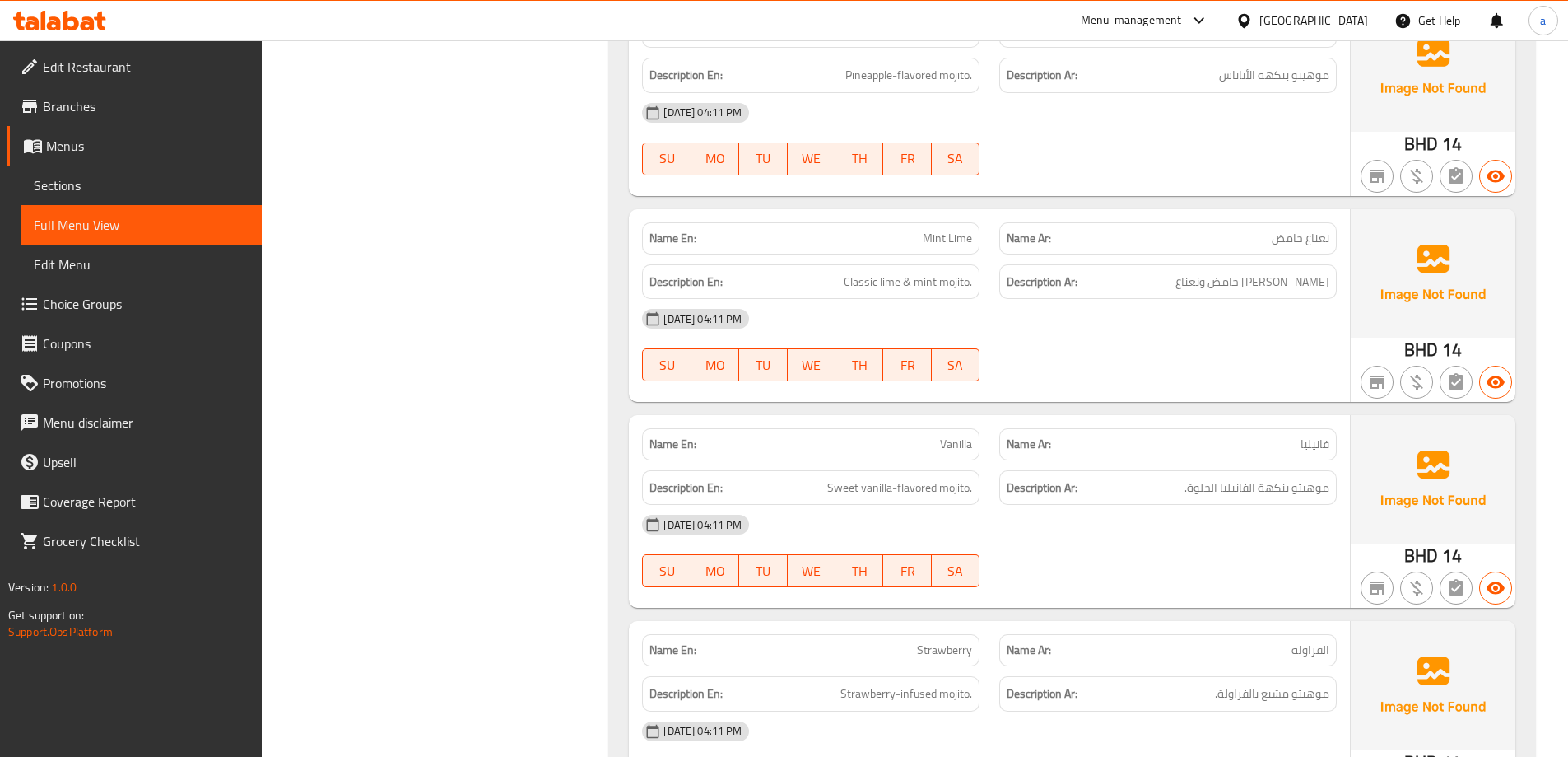
scroll to position [2615, 0]
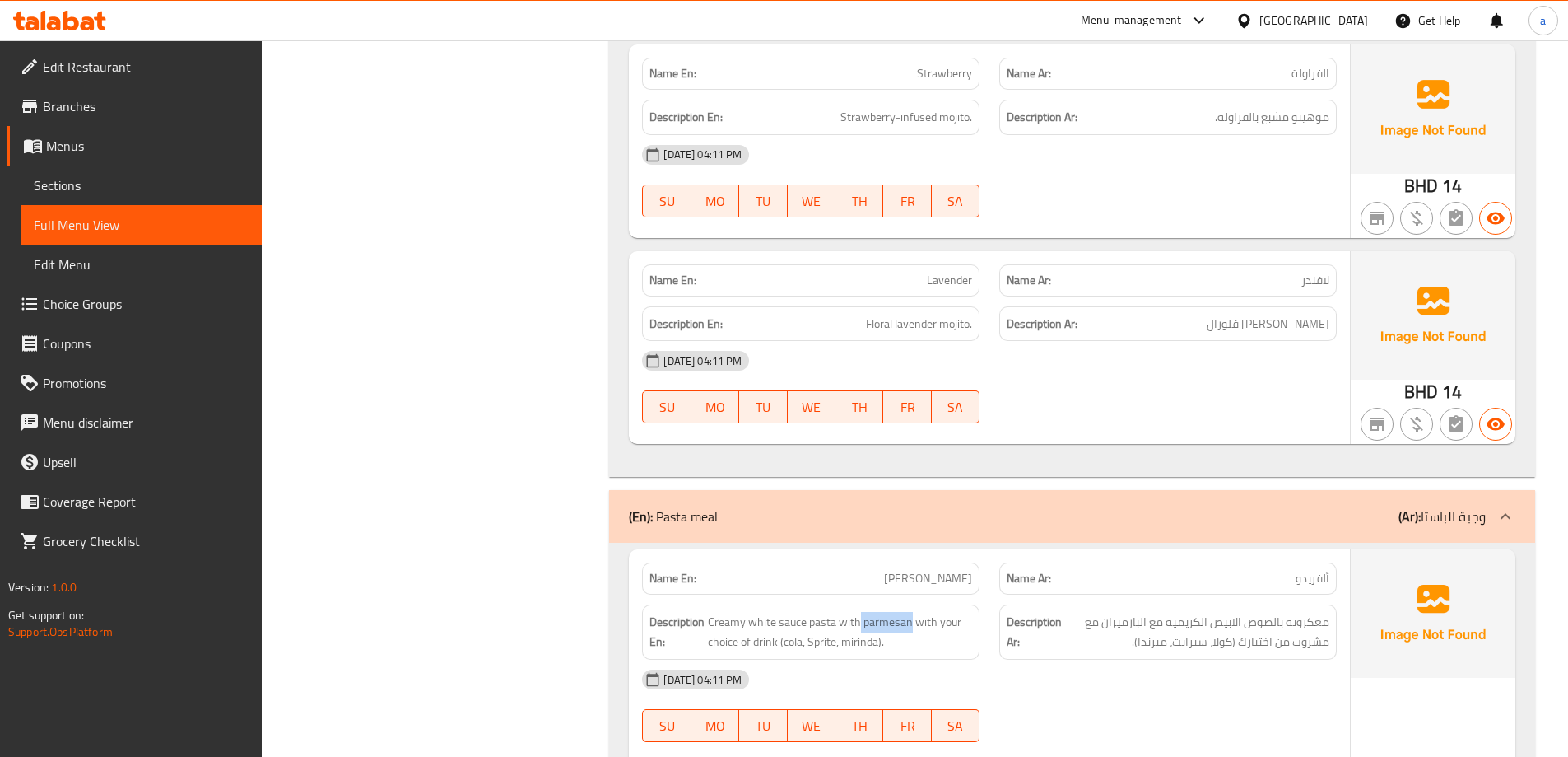
click at [1394, 276] on img at bounding box center [1433, 315] width 165 height 128
click at [943, 518] on div "(En): Pasta meal (Ar): وجبة الباستا" at bounding box center [1057, 516] width 858 height 20
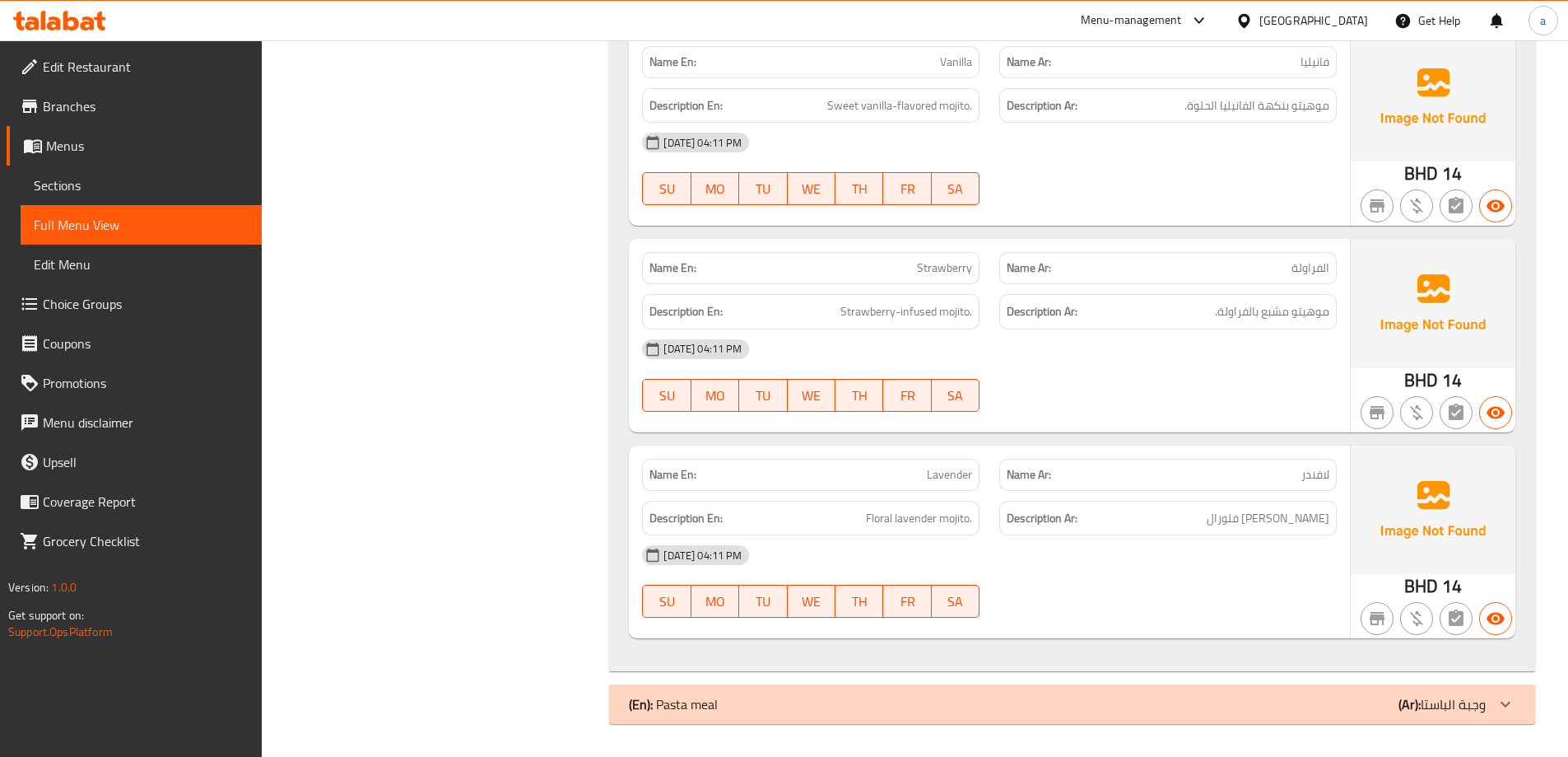
scroll to position [2421, 0]
click at [952, 689] on div "(En): Pasta meal (Ar): وجبة الباستا" at bounding box center [1072, 704] width 927 height 39
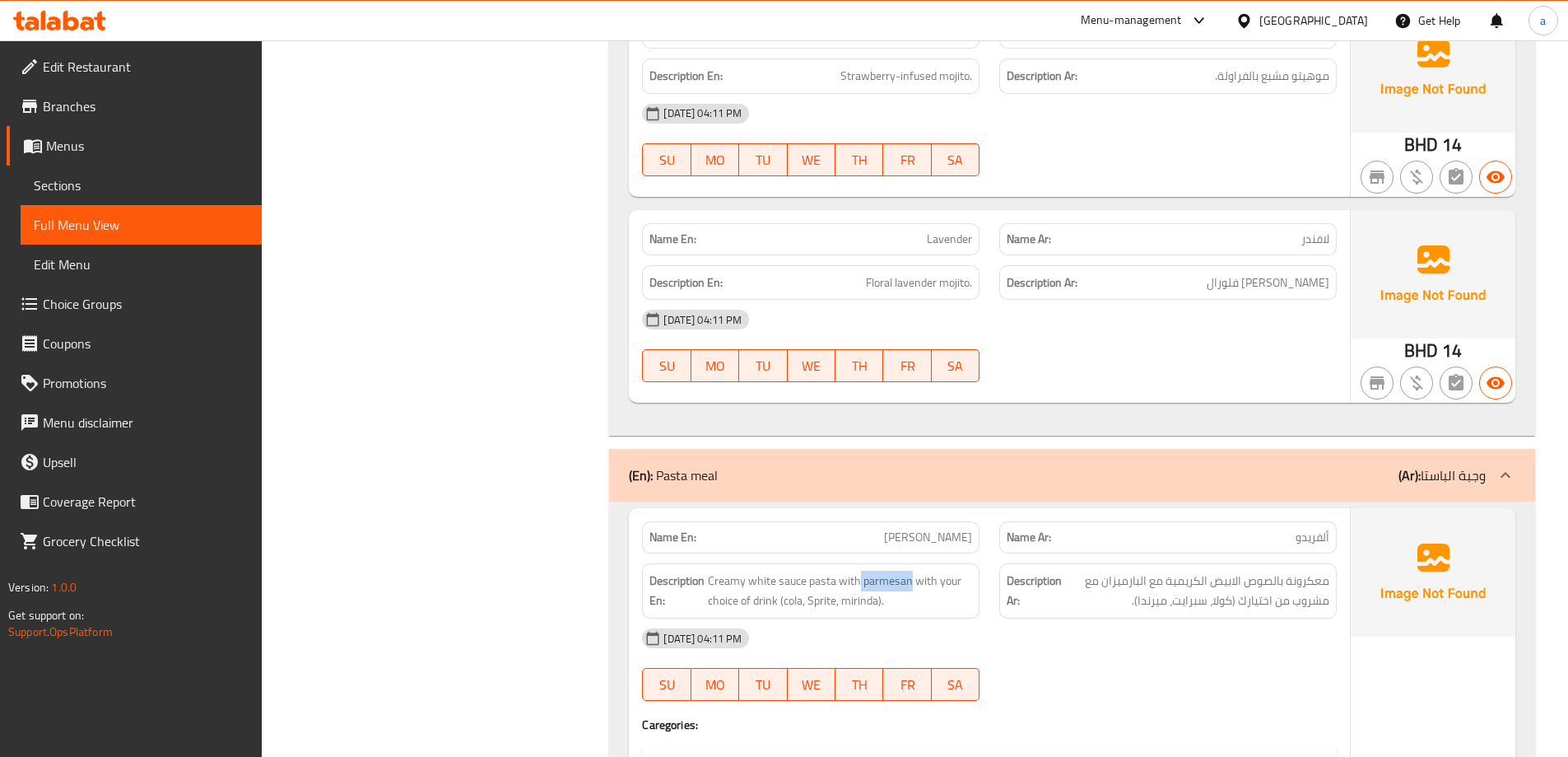
scroll to position [2862, 0]
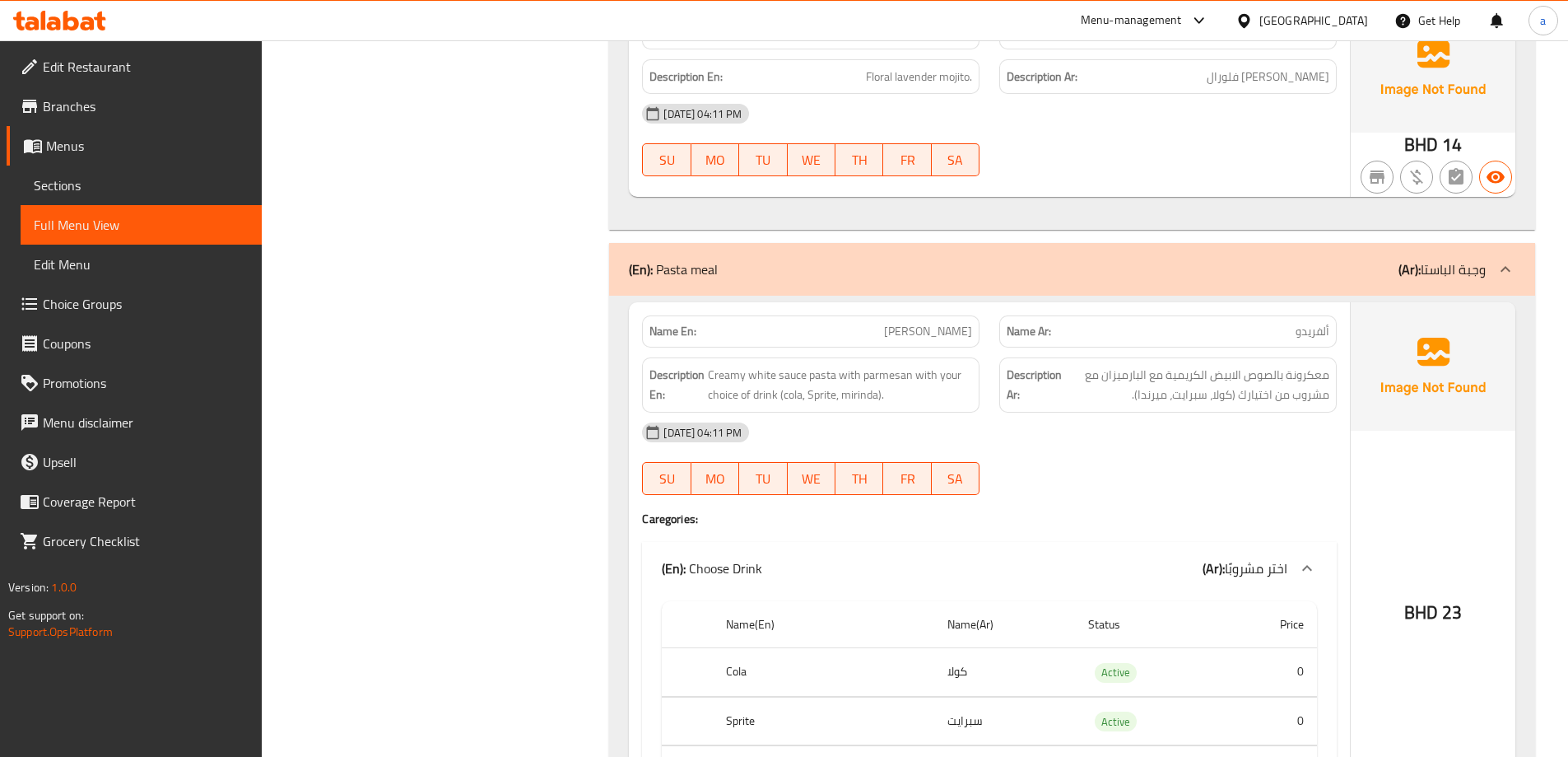
click at [1040, 511] on h4 "Caregories:" at bounding box center [990, 518] width 695 height 17
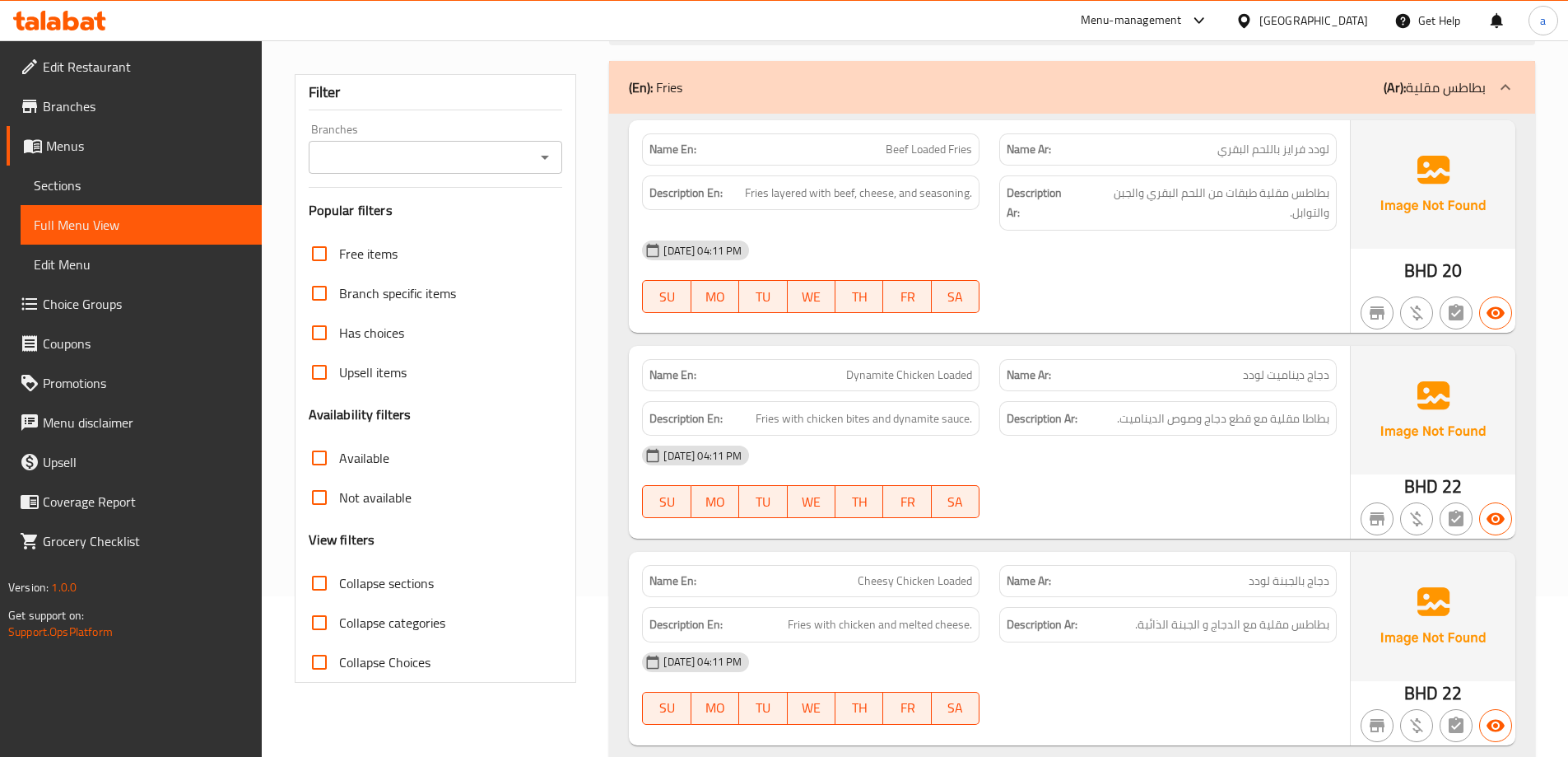
scroll to position [0, 0]
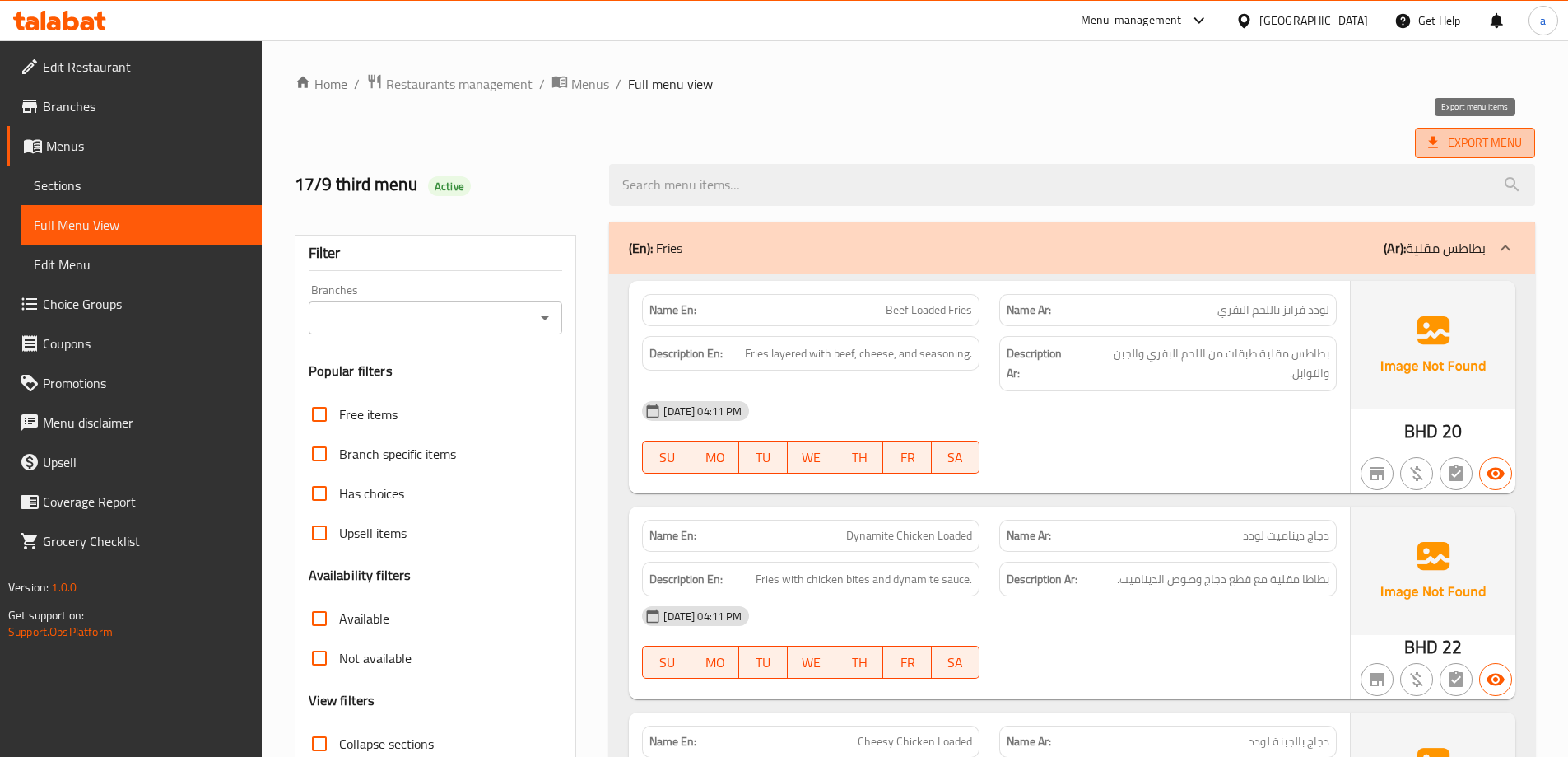
click at [1448, 147] on span "Export Menu" at bounding box center [1475, 142] width 94 height 21
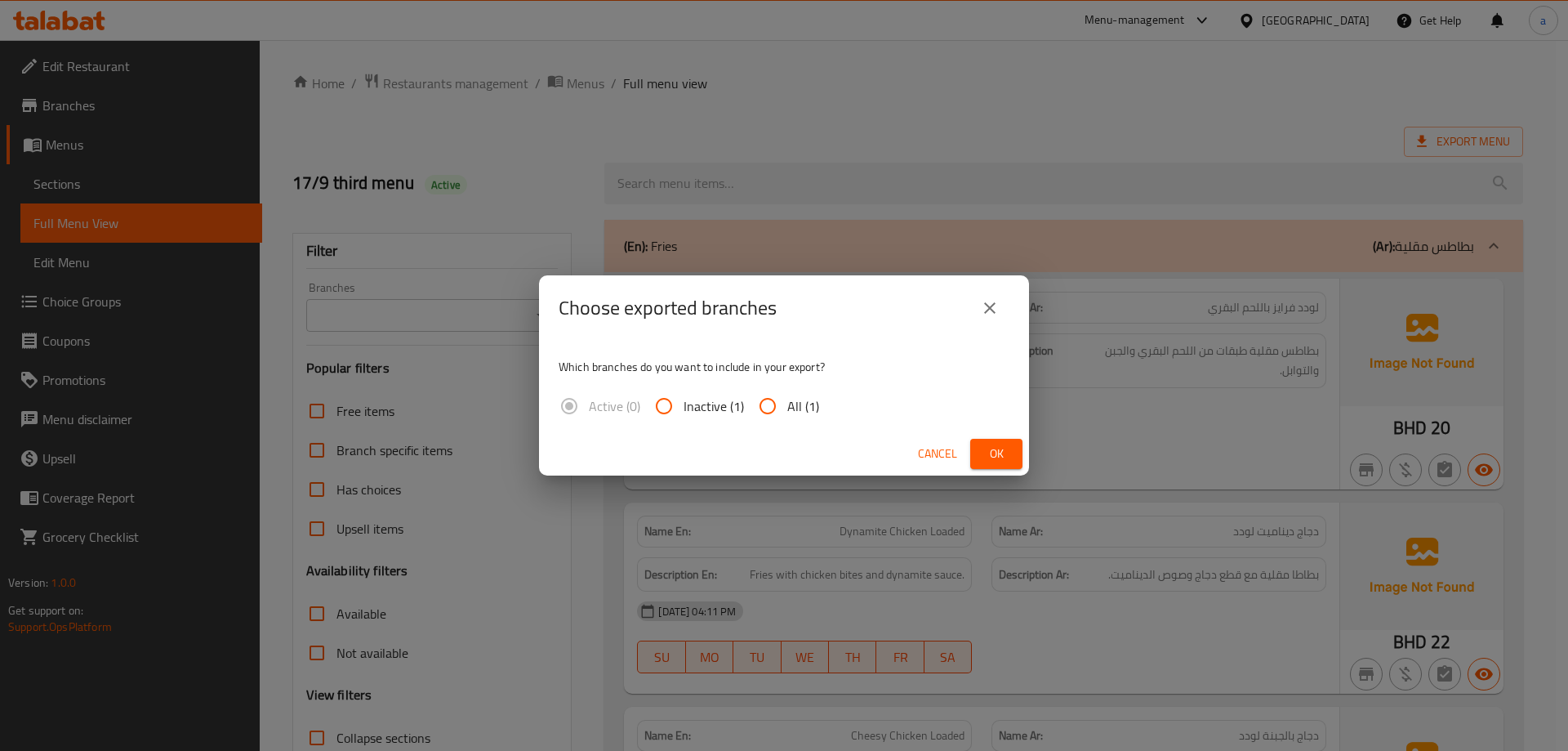
click at [767, 405] on input "All (1)" at bounding box center [767, 406] width 39 height 39
radio input "true"
click at [991, 444] on span "Ok" at bounding box center [996, 453] width 26 height 21
